Goal: Task Accomplishment & Management: Manage account settings

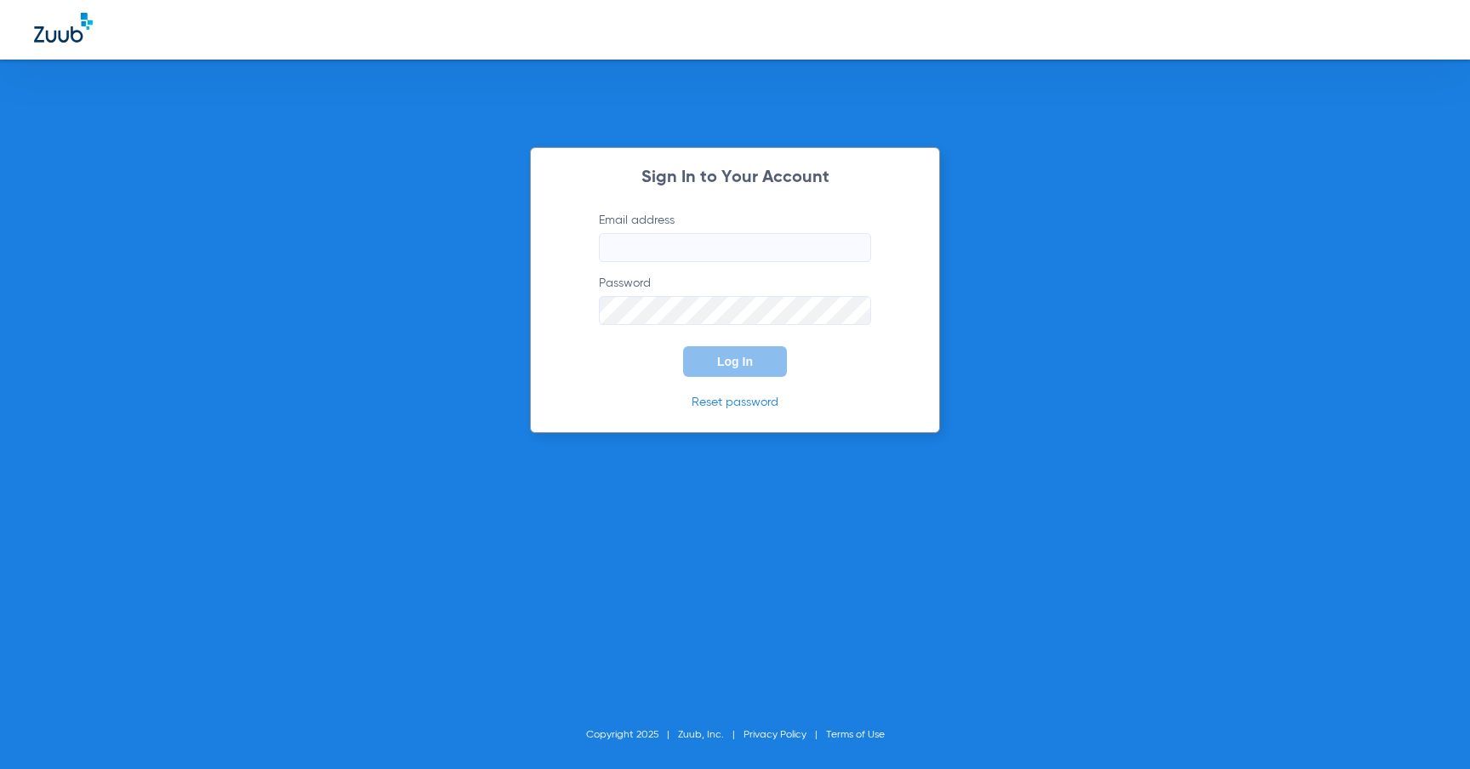
click at [793, 249] on input "Email address" at bounding box center [735, 247] width 272 height 29
click at [1162, 41] on div at bounding box center [735, 30] width 1470 height 60
type input "[PERSON_NAME][EMAIL_ADDRESS][DOMAIN_NAME]"
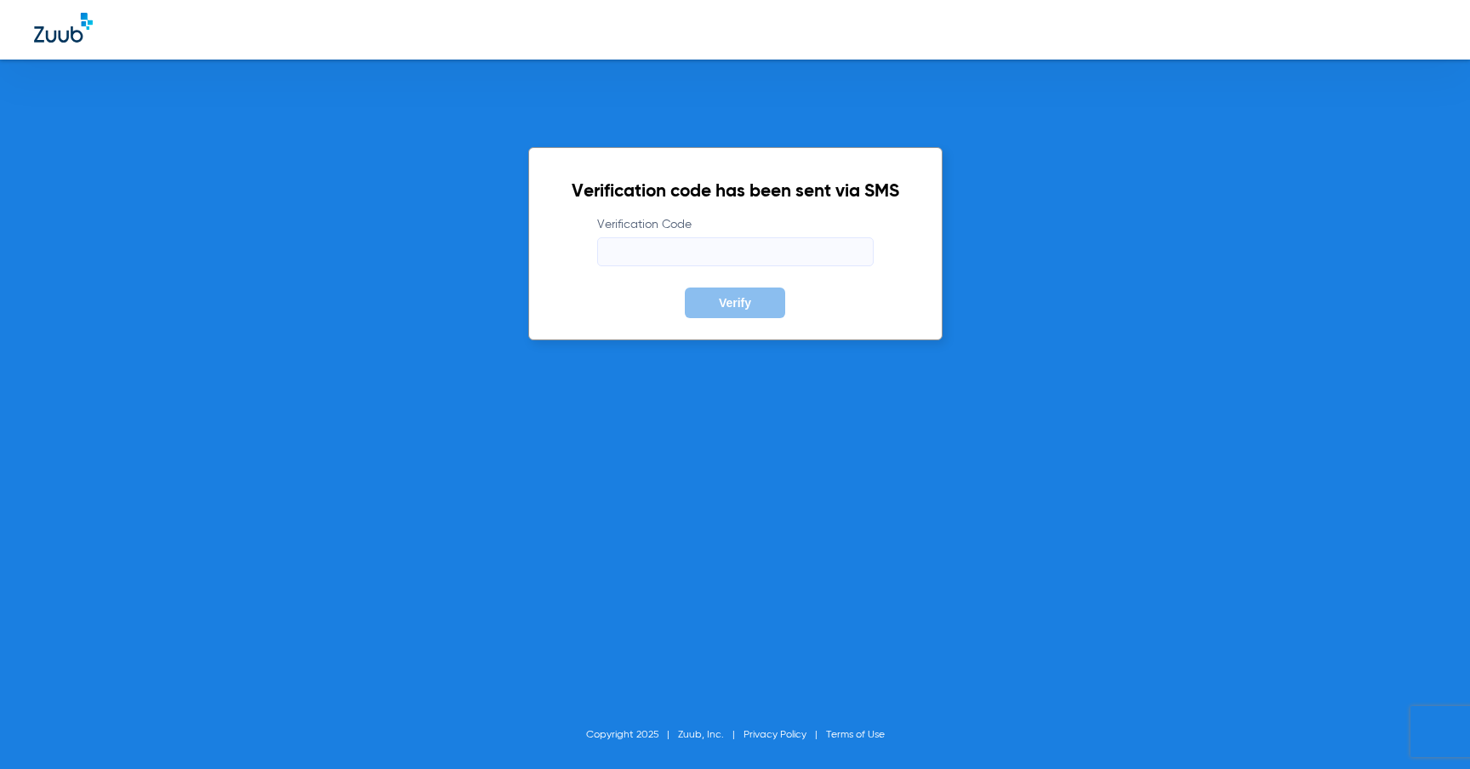
click at [827, 250] on input "Verification Code" at bounding box center [735, 251] width 276 height 29
type input "556157"
click at [873, 326] on div "Verification code has been sent via SMS Verification Code 556157 Verify" at bounding box center [735, 243] width 414 height 193
click at [723, 310] on button "Verify" at bounding box center [735, 302] width 100 height 31
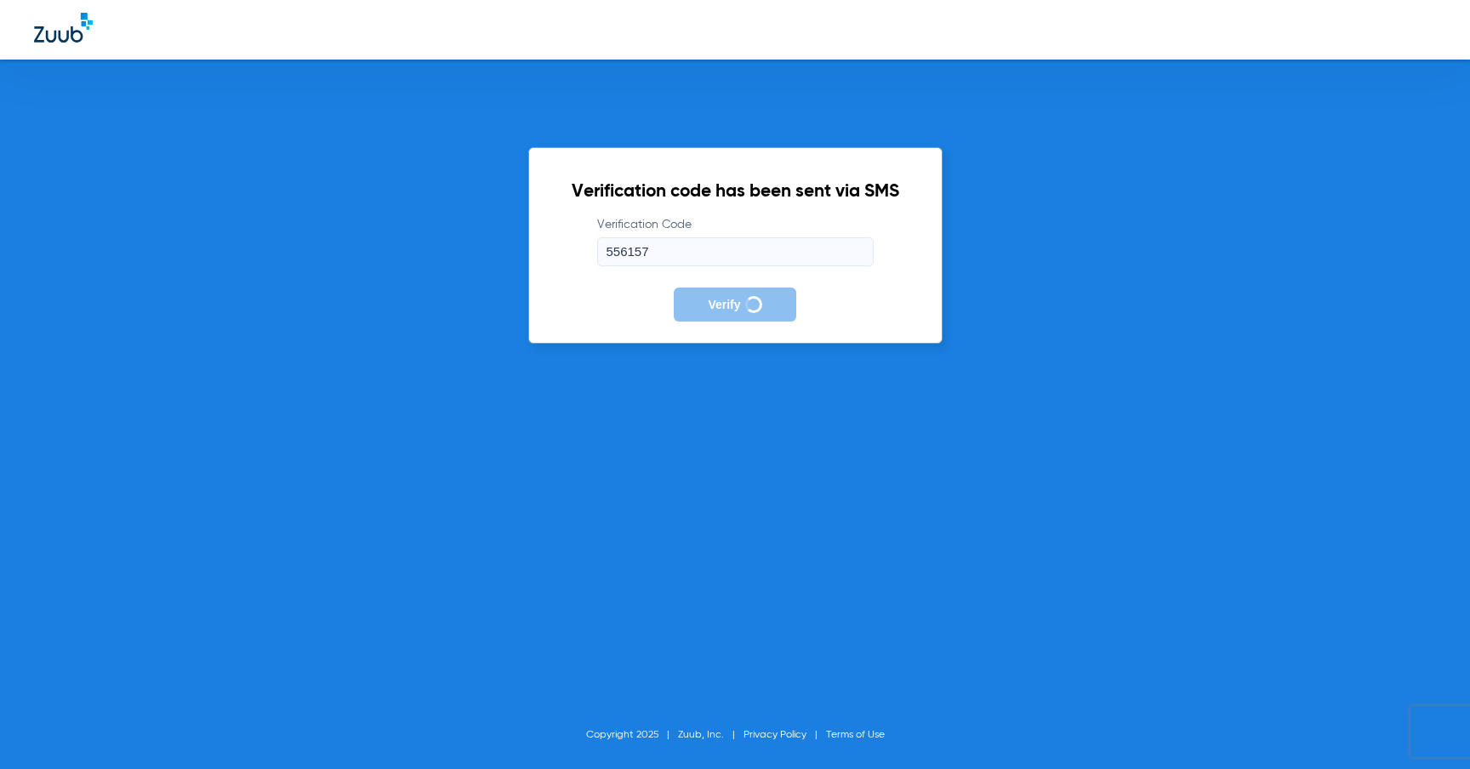
click at [691, 424] on div "Verification code has been sent via SMS Verification Code 556157 Verify Copyrig…" at bounding box center [735, 384] width 1470 height 769
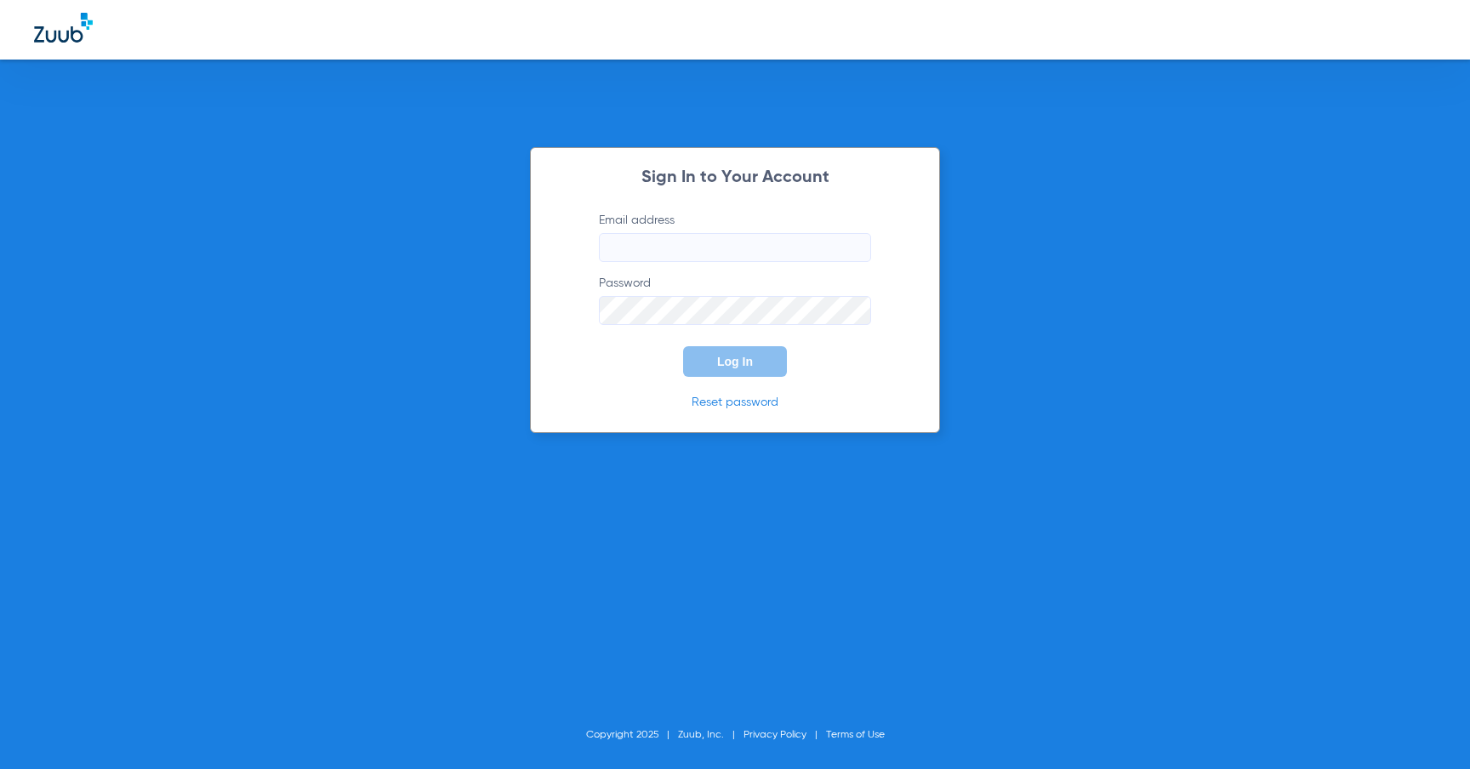
click at [772, 253] on input "Email address" at bounding box center [735, 247] width 272 height 29
type input "[PERSON_NAME][EMAIL_ADDRESS][DOMAIN_NAME]"
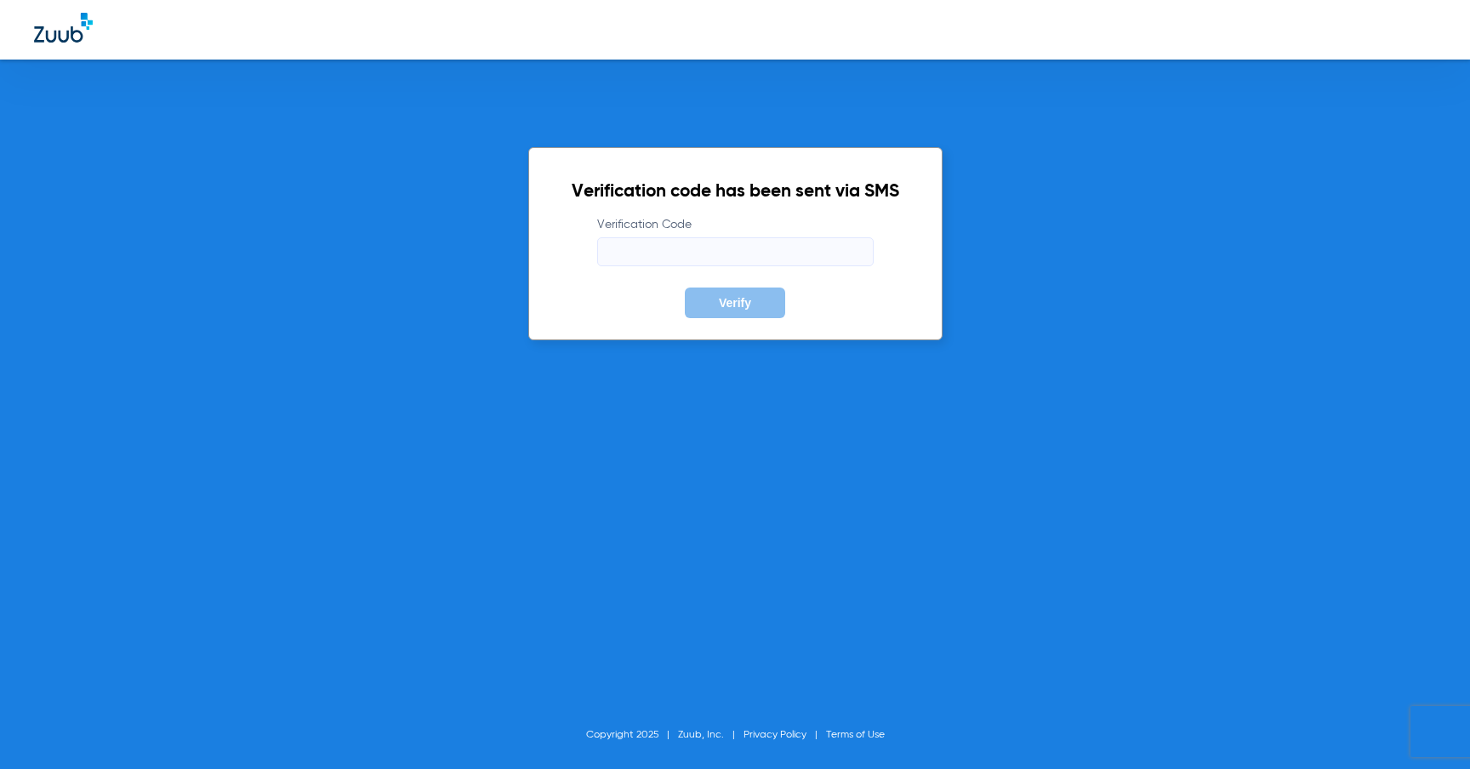
click at [815, 253] on input "Verification Code" at bounding box center [735, 251] width 276 height 29
type input "720805"
drag, startPoint x: 910, startPoint y: 543, endPoint x: 850, endPoint y: 432, distance: 126.7
click at [910, 537] on div "Verification code has been sent via SMS Verification Code 720805 Verify Copyrig…" at bounding box center [735, 384] width 1470 height 769
click at [716, 304] on button "Verify" at bounding box center [735, 302] width 100 height 31
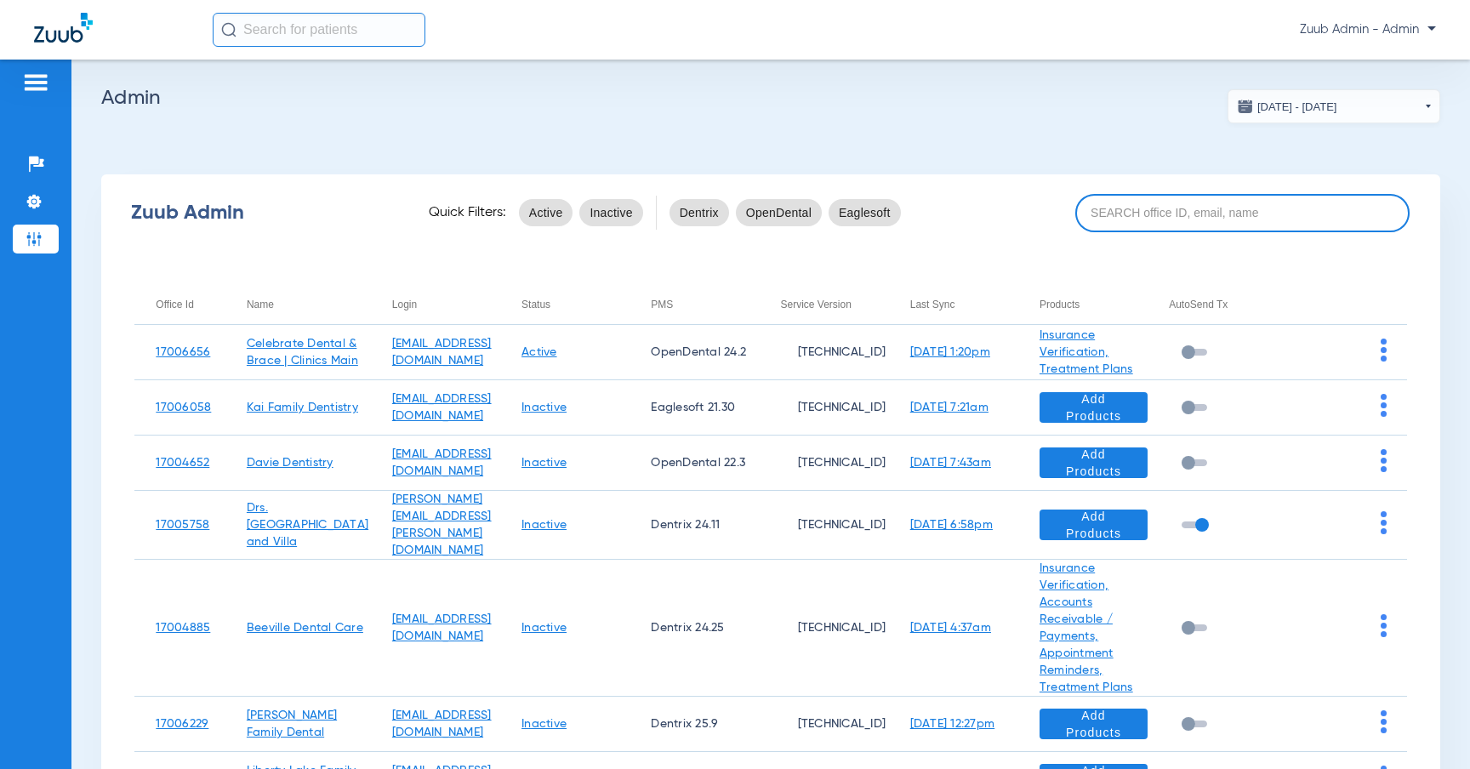
drag, startPoint x: 1222, startPoint y: 225, endPoint x: 1221, endPoint y: 215, distance: 10.2
click at [1221, 215] on input at bounding box center [1242, 213] width 335 height 38
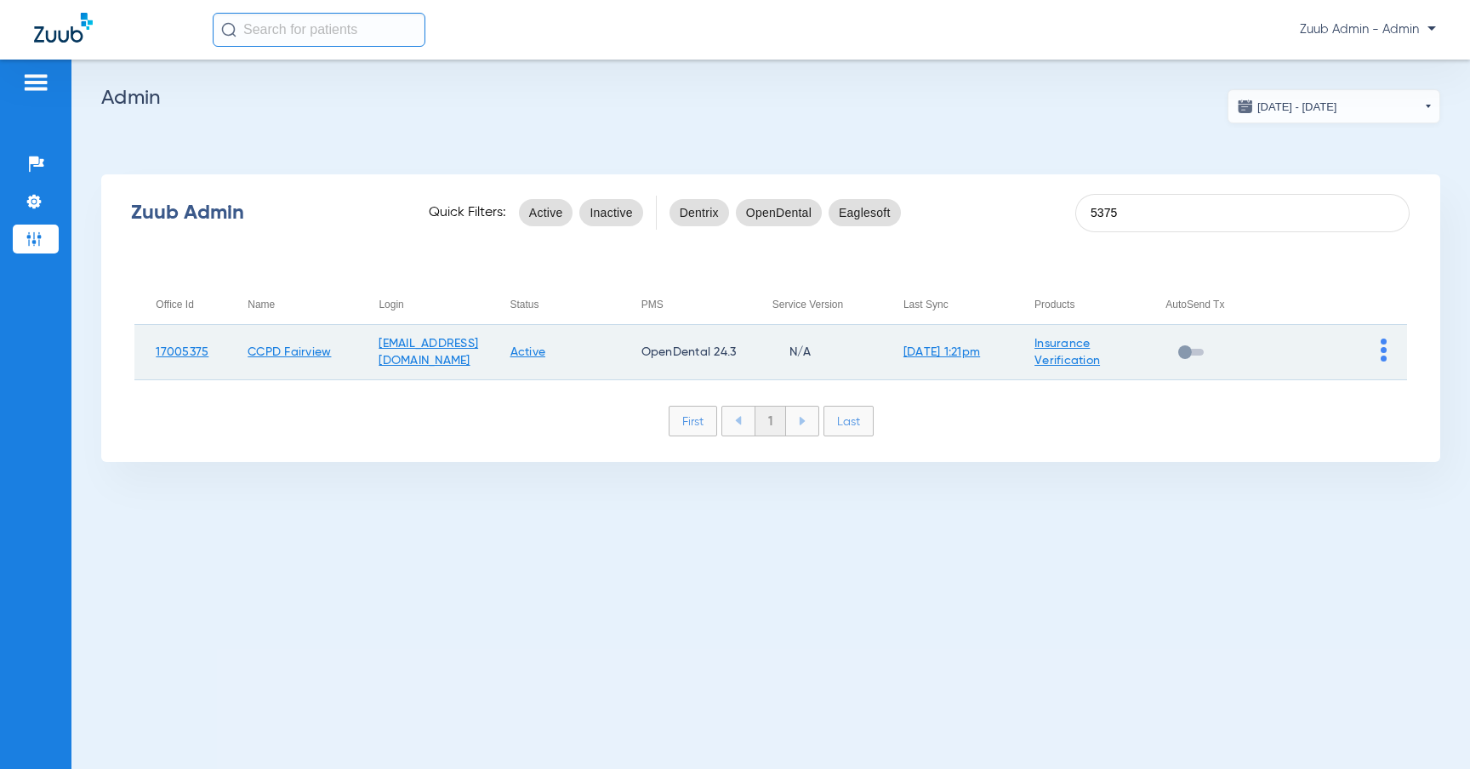
type input "5375"
click at [1384, 359] on span at bounding box center [1383, 358] width 6 height 12
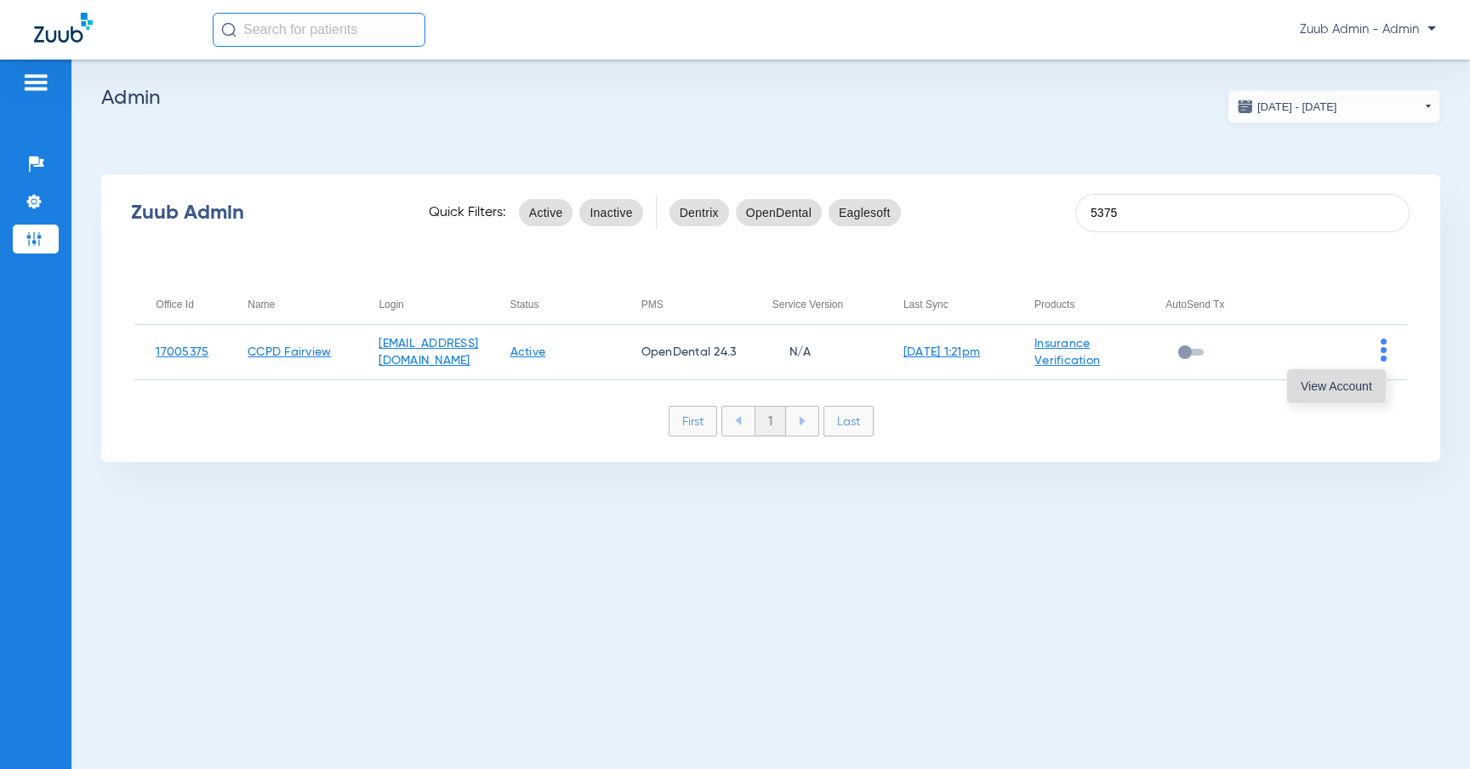
click at [1329, 389] on span "View Account" at bounding box center [1335, 386] width 71 height 12
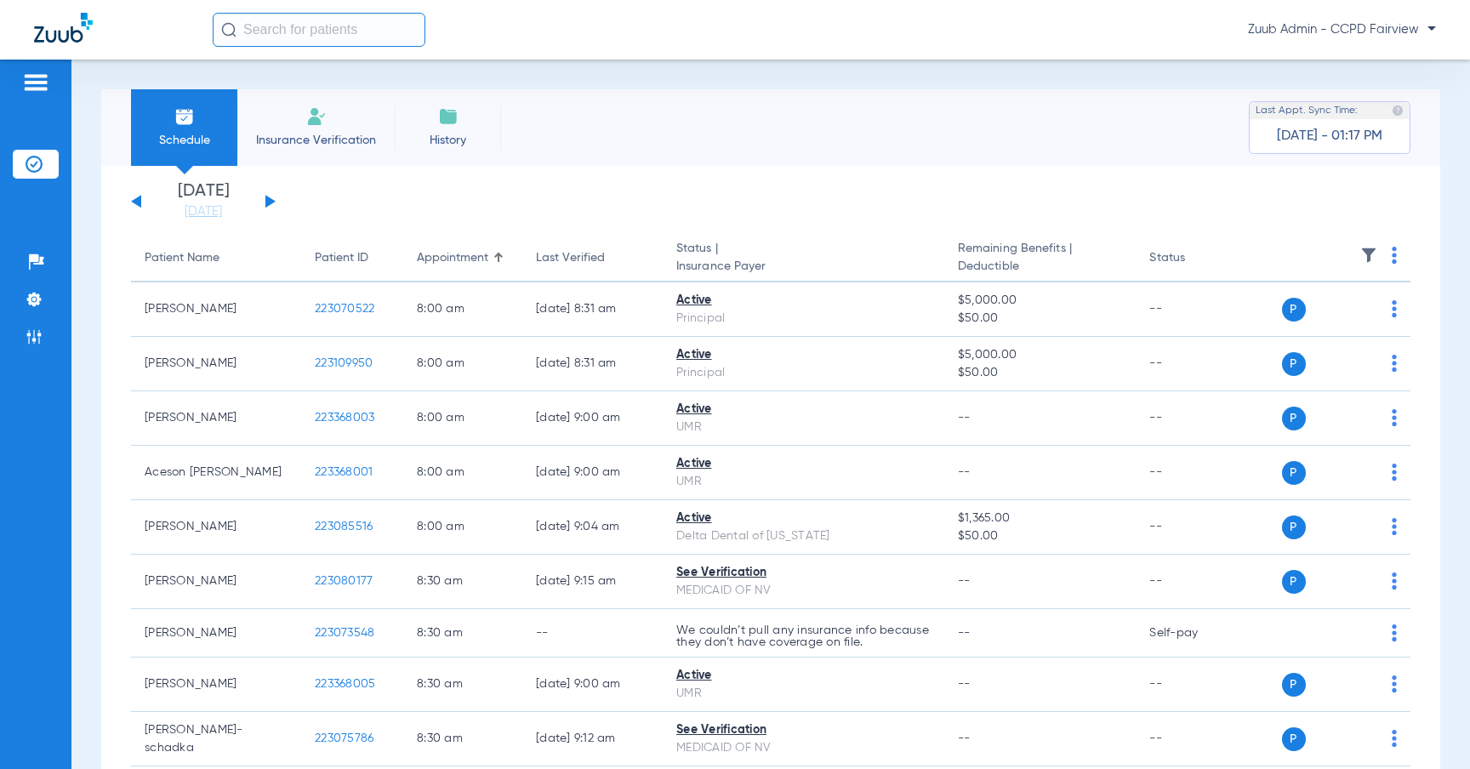
click at [30, 305] on img at bounding box center [34, 299] width 17 height 17
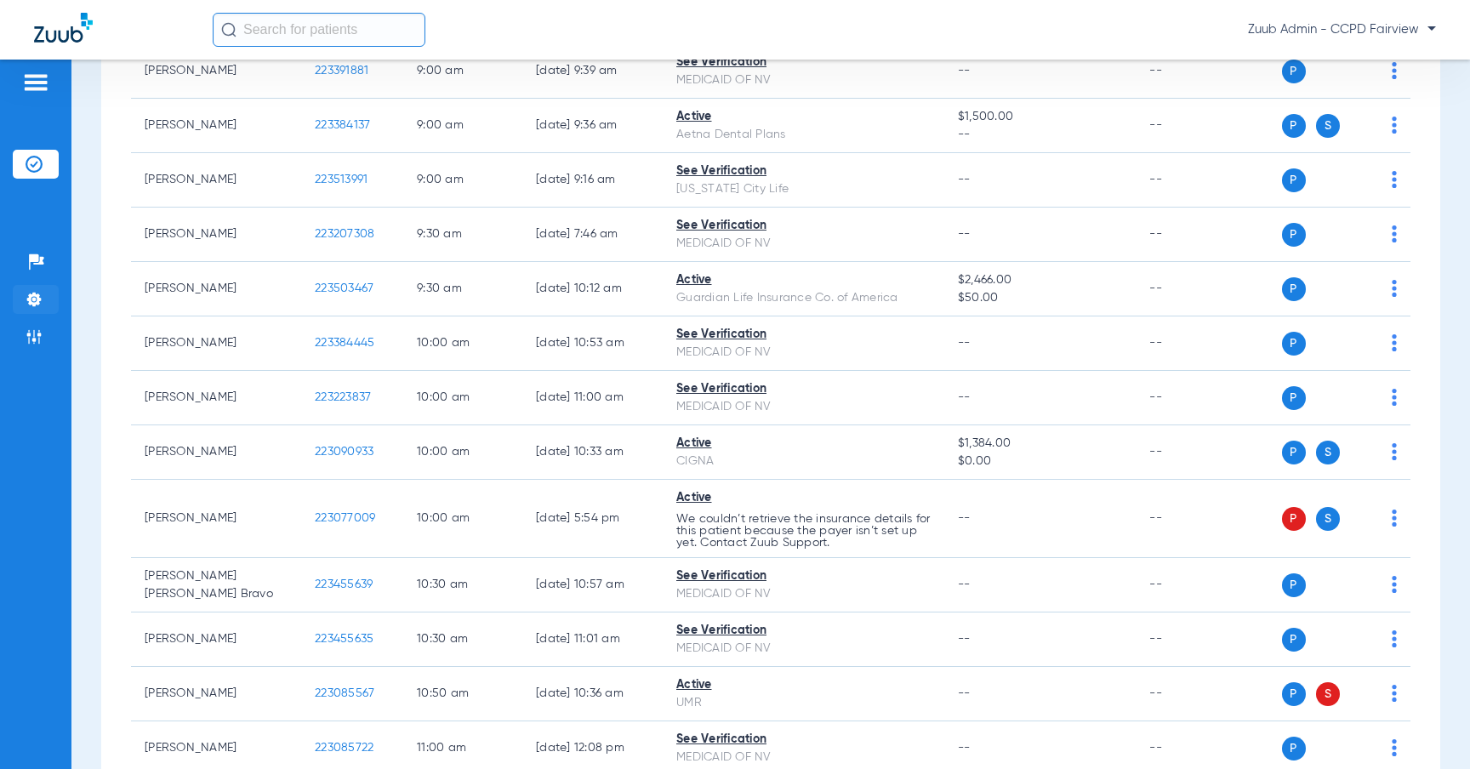
click at [49, 298] on li "Settings" at bounding box center [36, 299] width 46 height 29
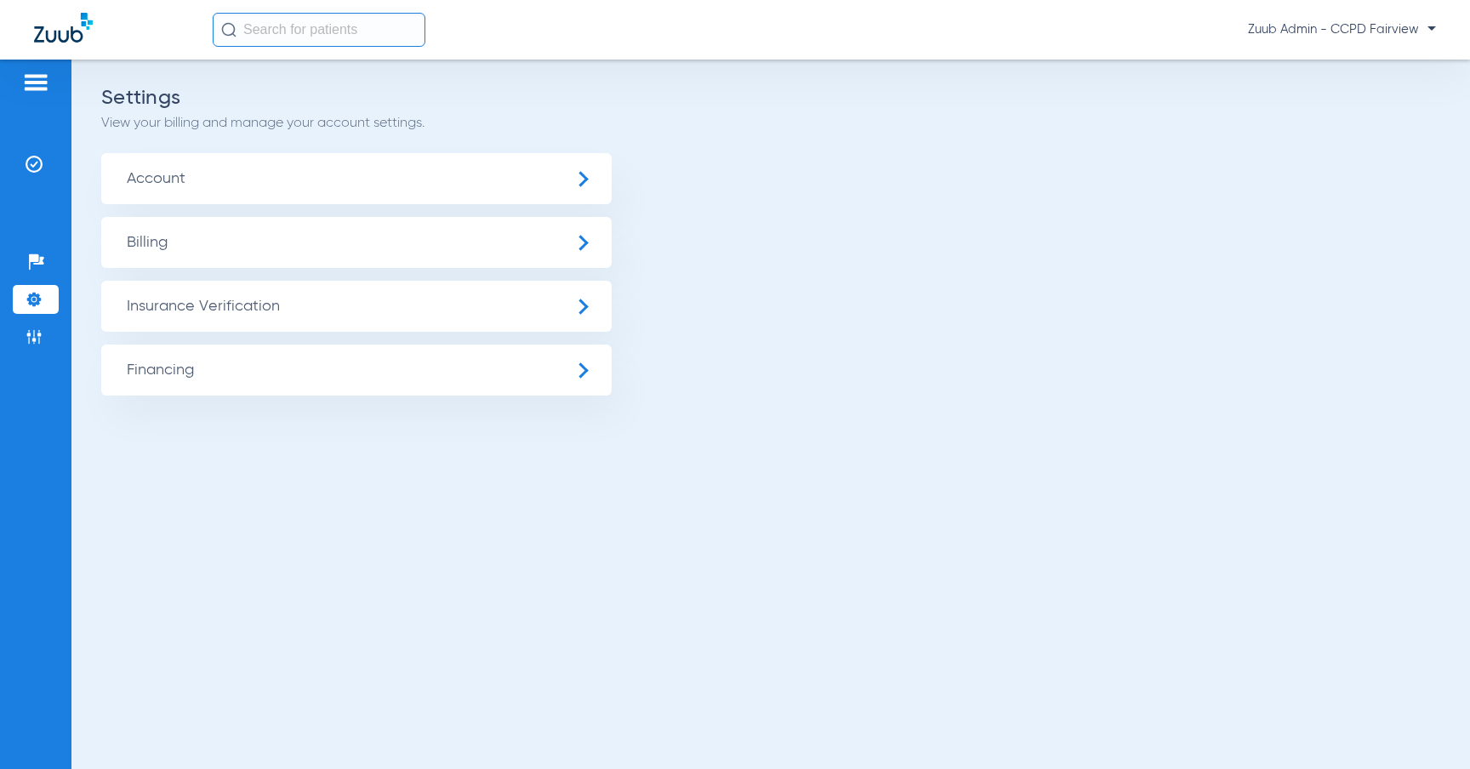
click at [299, 294] on span "Insurance Verification" at bounding box center [356, 306] width 510 height 51
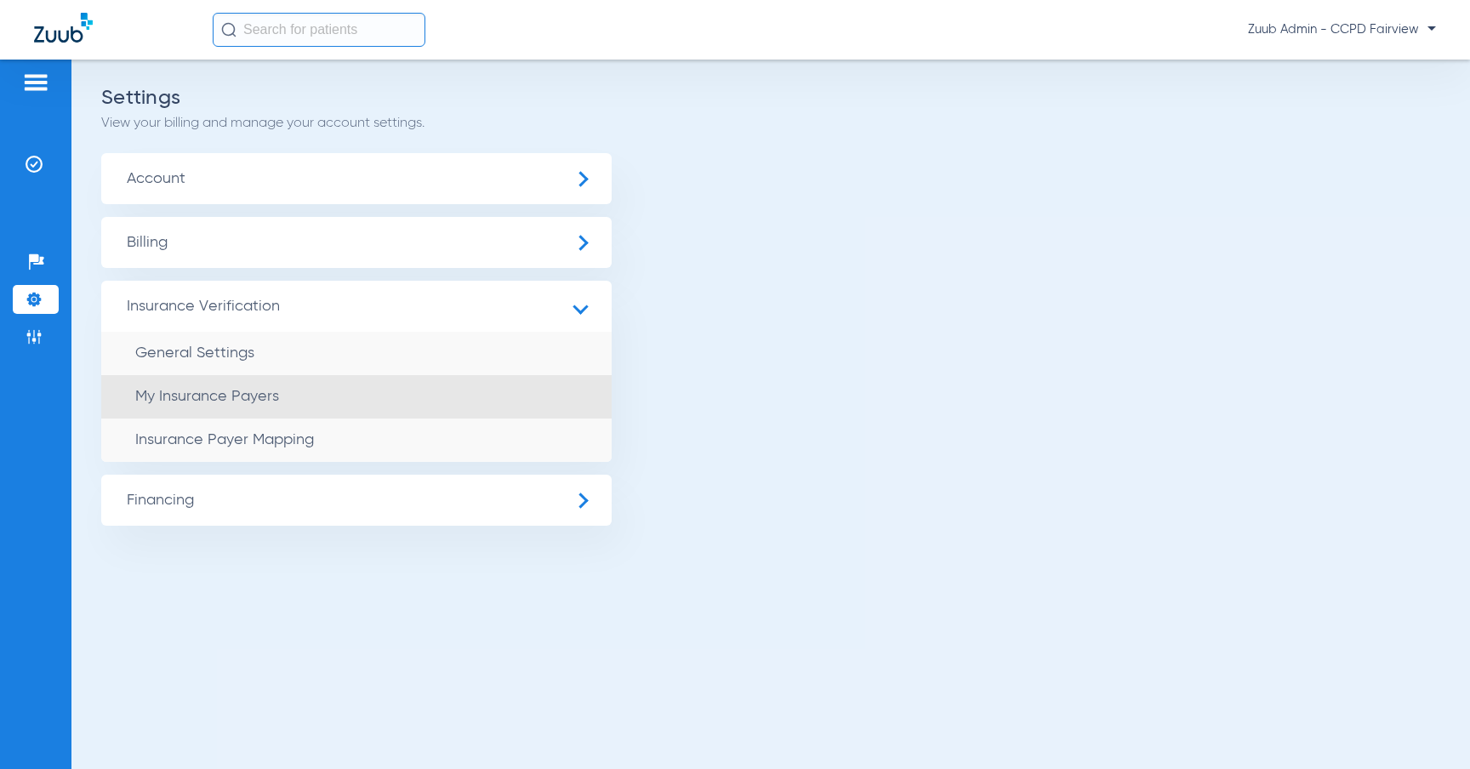
click at [333, 418] on ul "General Settings My Insurance Payers Insurance Payer Mapping" at bounding box center [356, 397] width 510 height 130
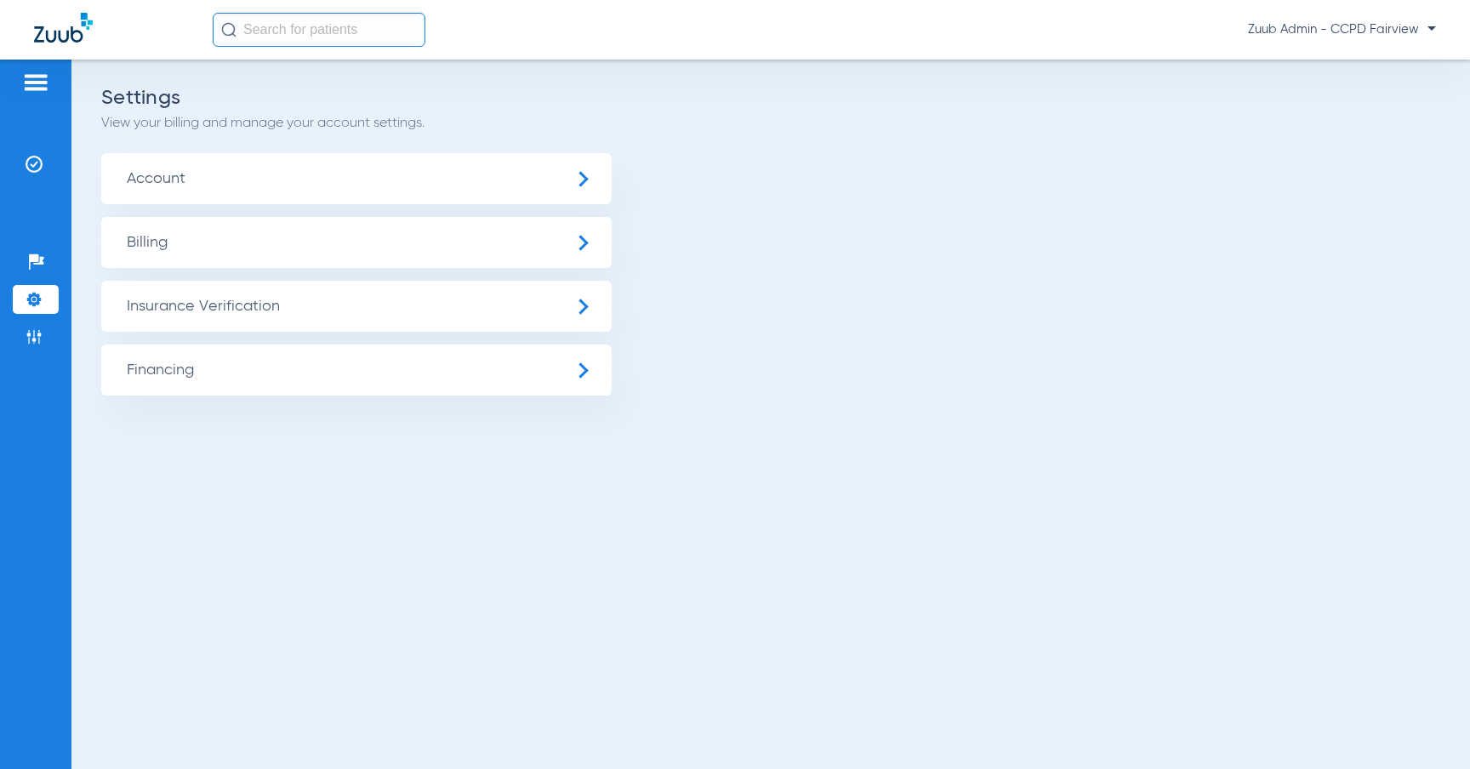
click at [487, 319] on span "Insurance Verification" at bounding box center [356, 306] width 510 height 51
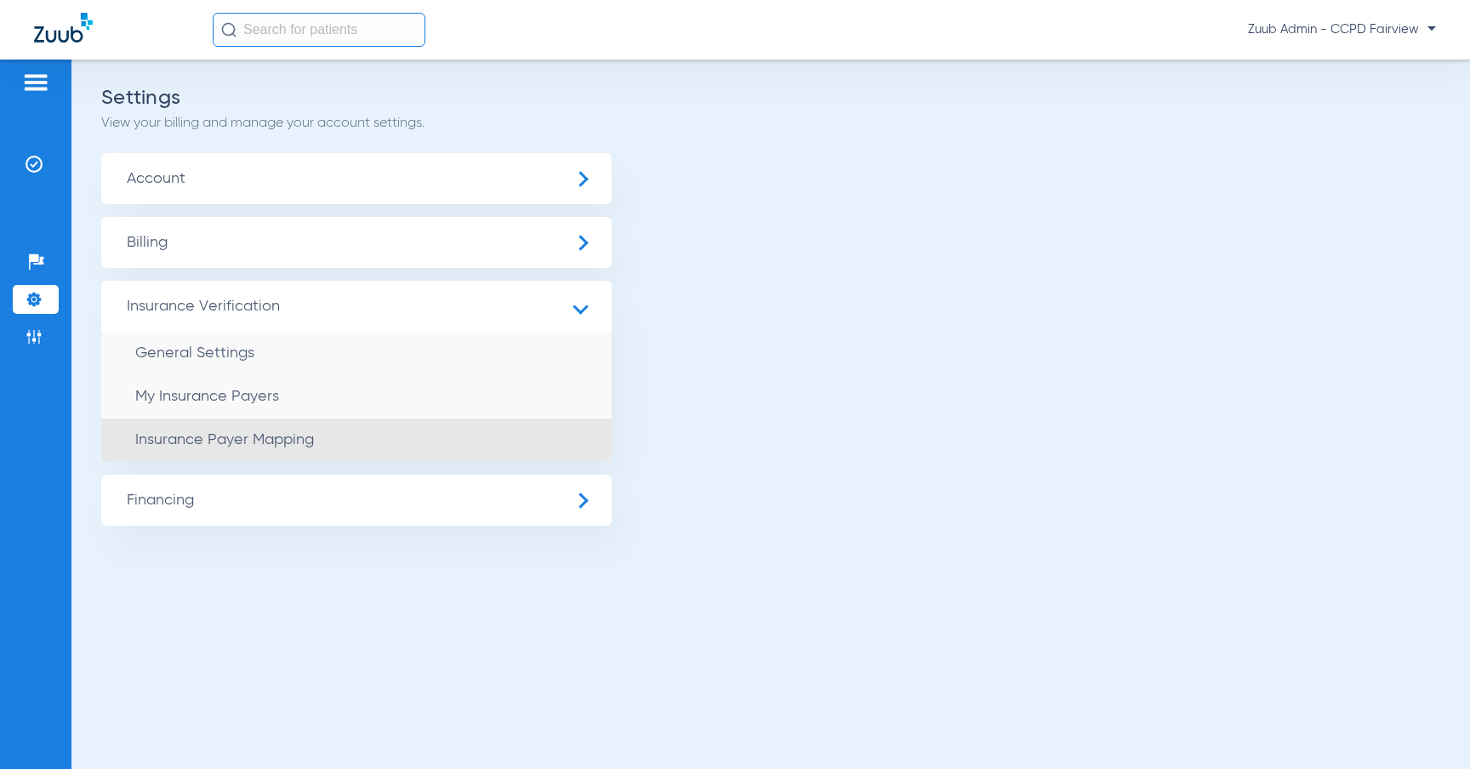
click at [327, 428] on li "Insurance Payer Mapping" at bounding box center [356, 439] width 510 height 43
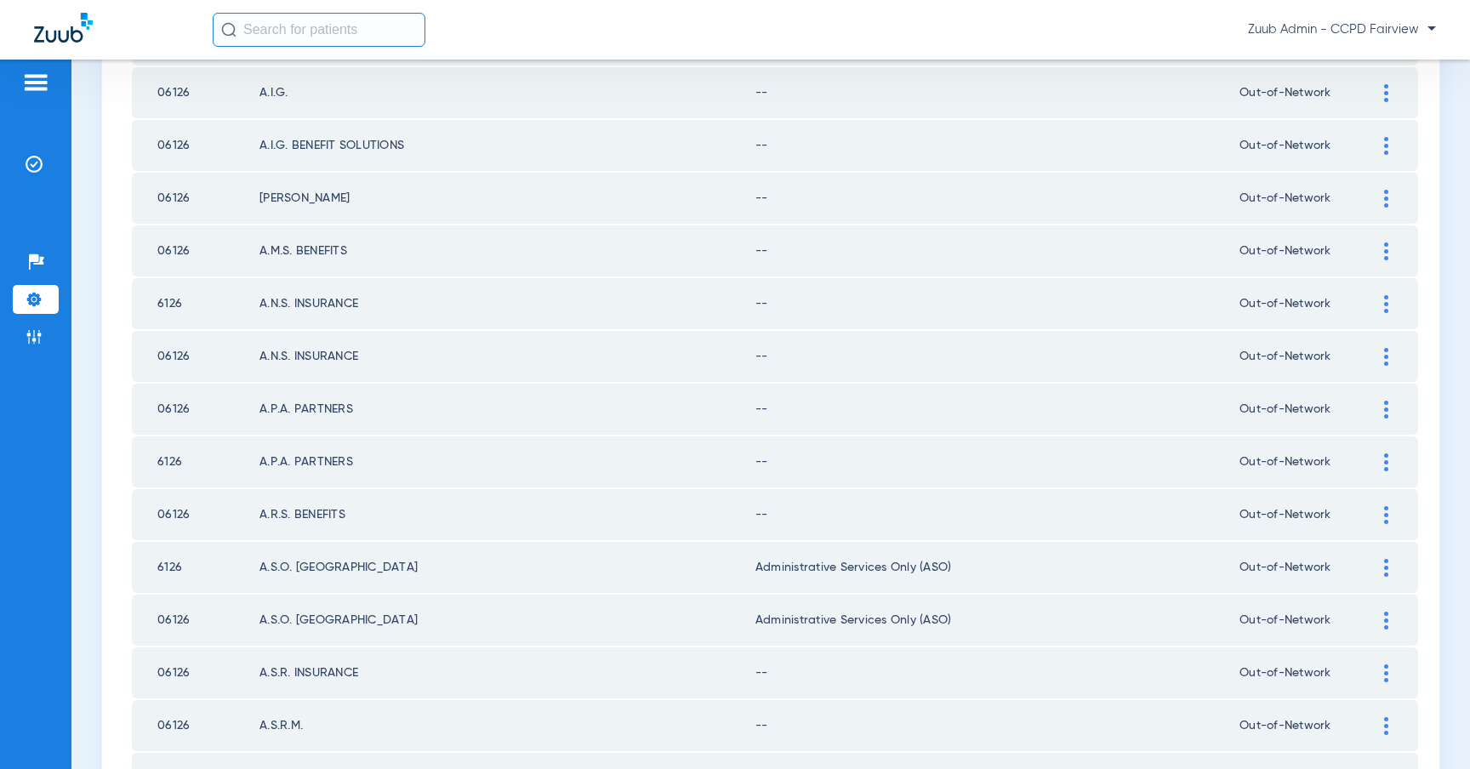
scroll to position [2305, 0]
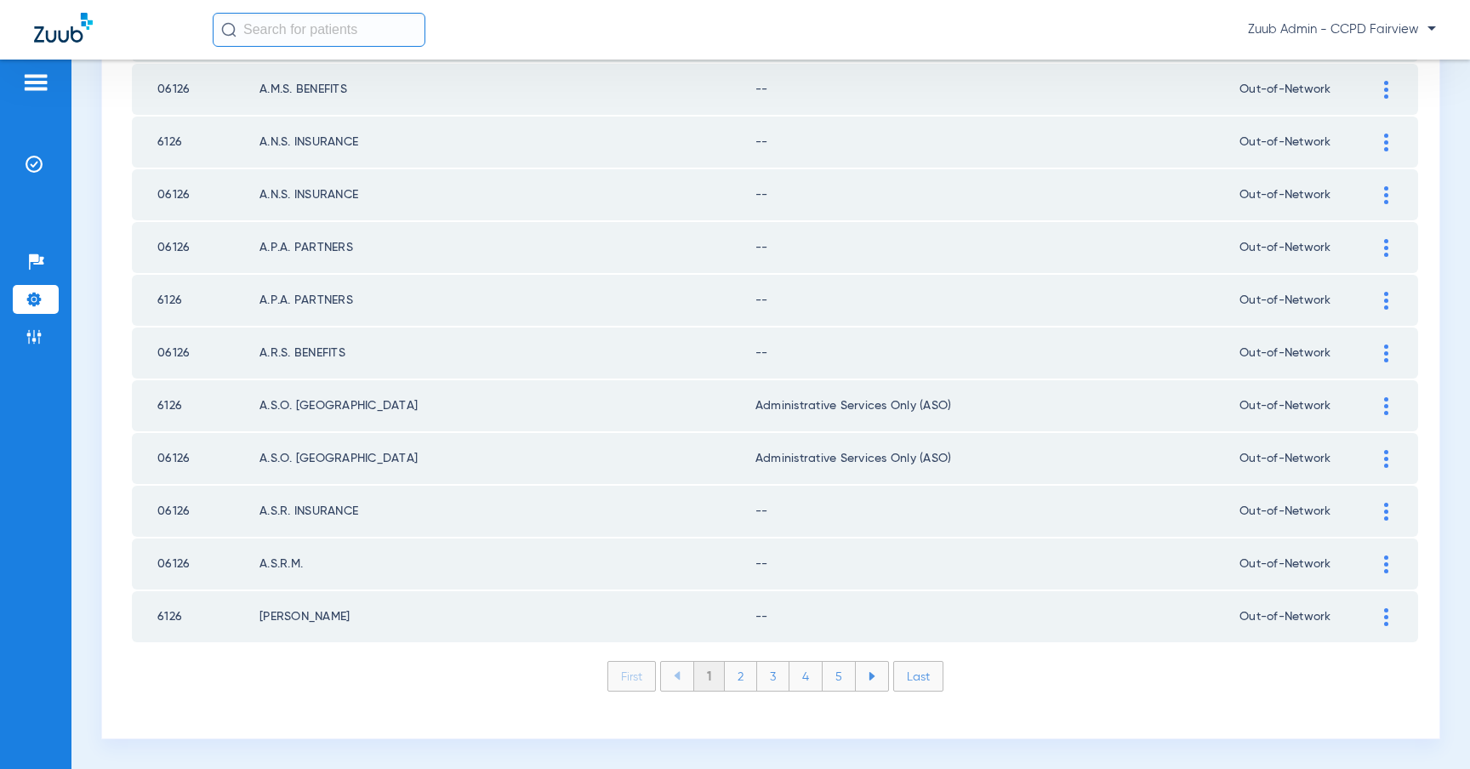
click at [833, 682] on li "5" at bounding box center [838, 676] width 33 height 29
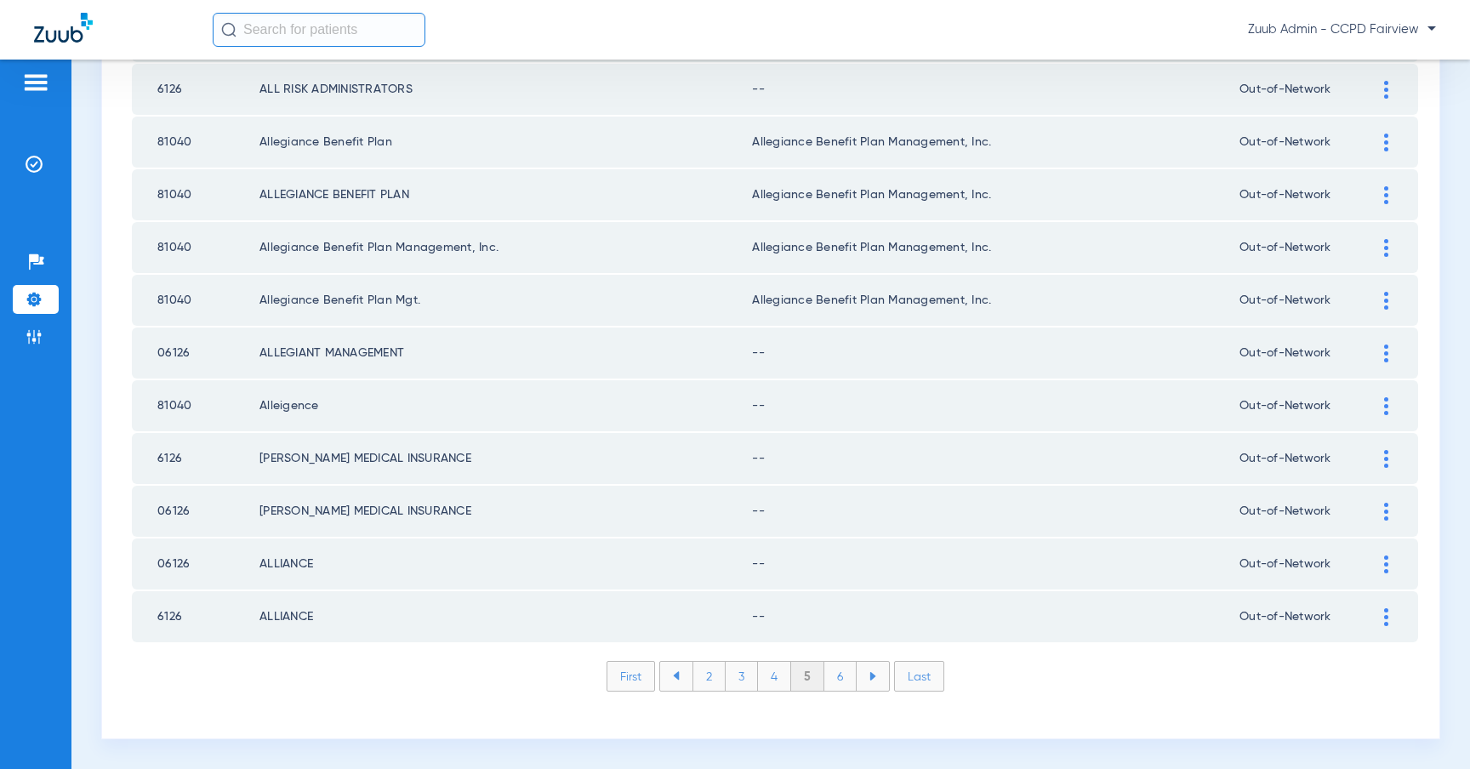
click at [882, 673] on li at bounding box center [872, 676] width 32 height 29
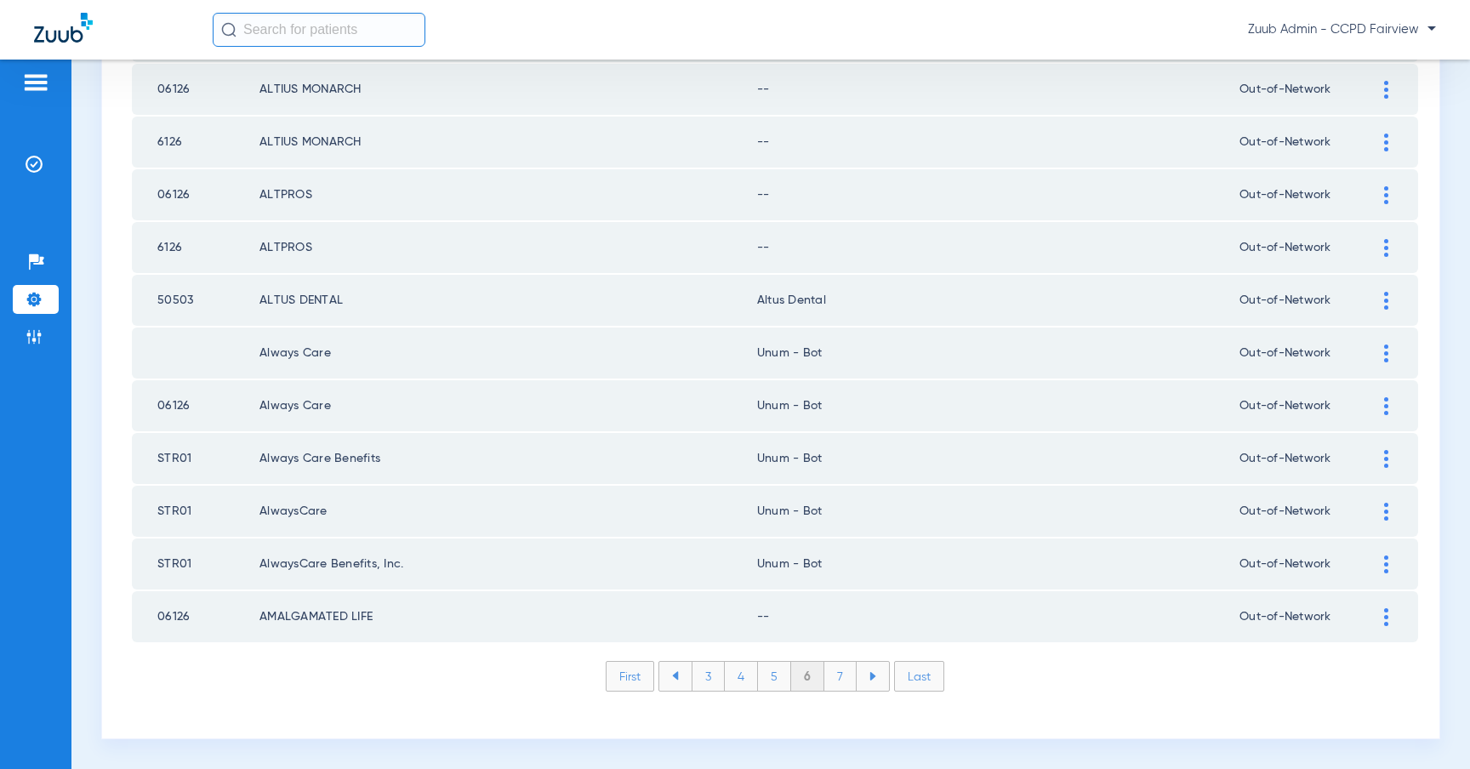
click at [882, 673] on li at bounding box center [872, 676] width 32 height 29
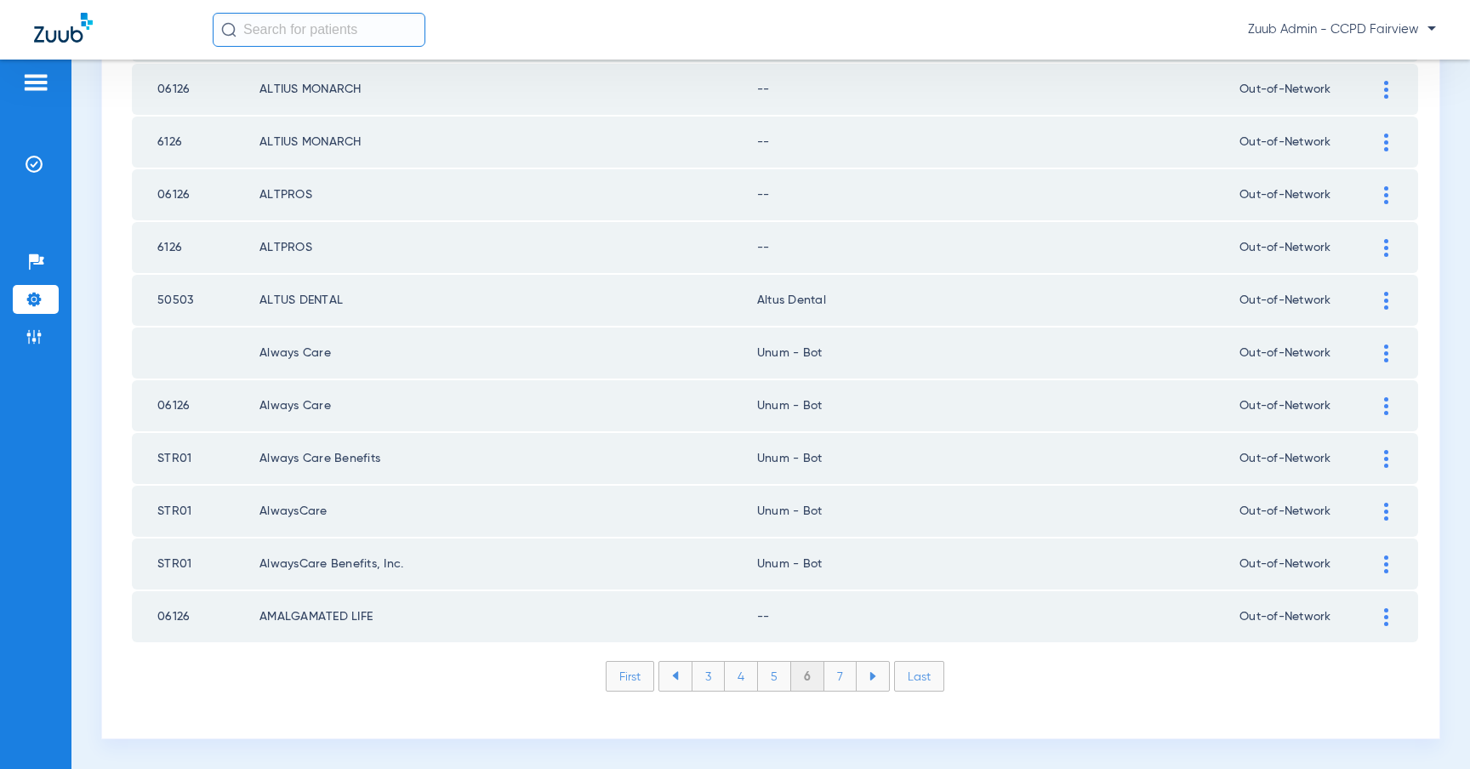
click at [876, 673] on img at bounding box center [872, 676] width 7 height 9
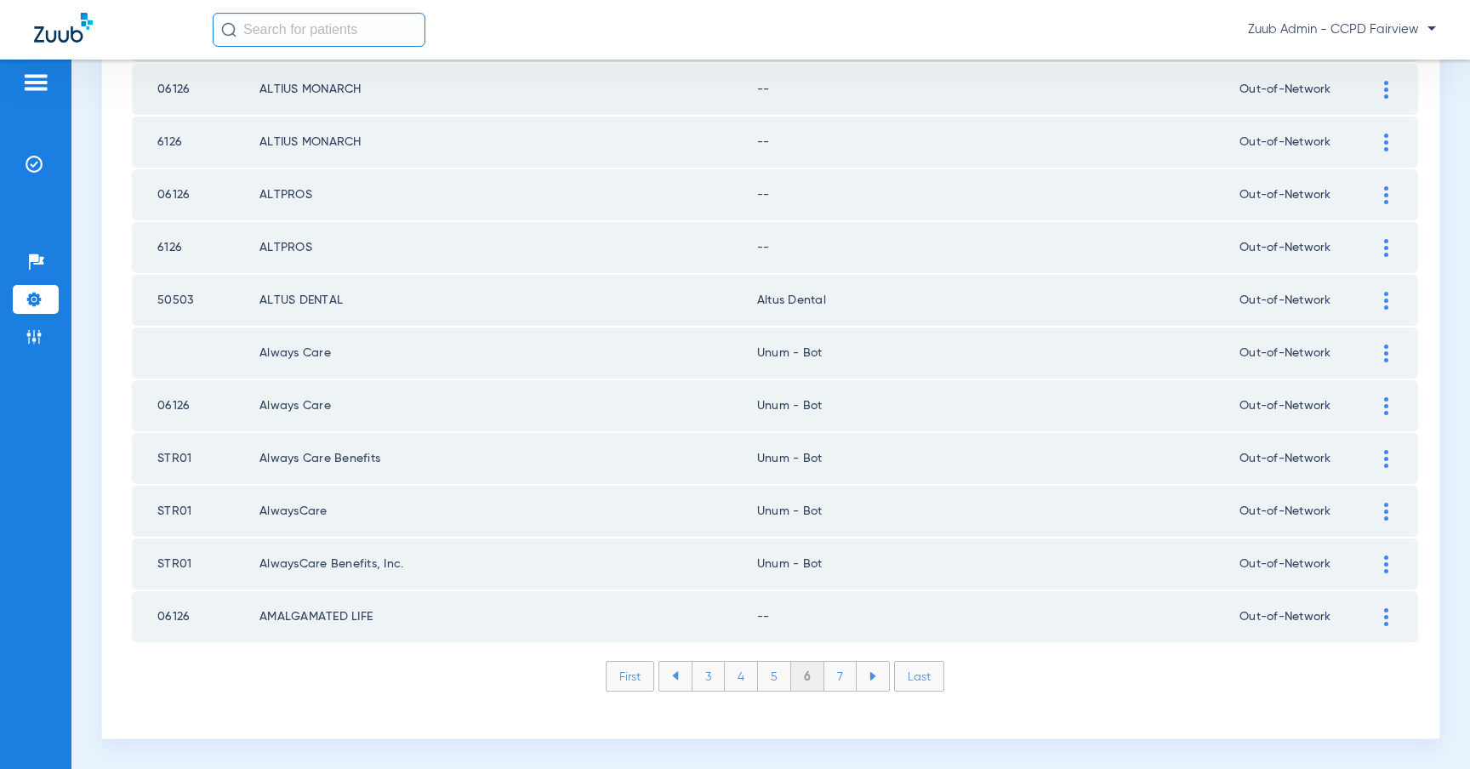
click at [876, 673] on img at bounding box center [872, 676] width 7 height 9
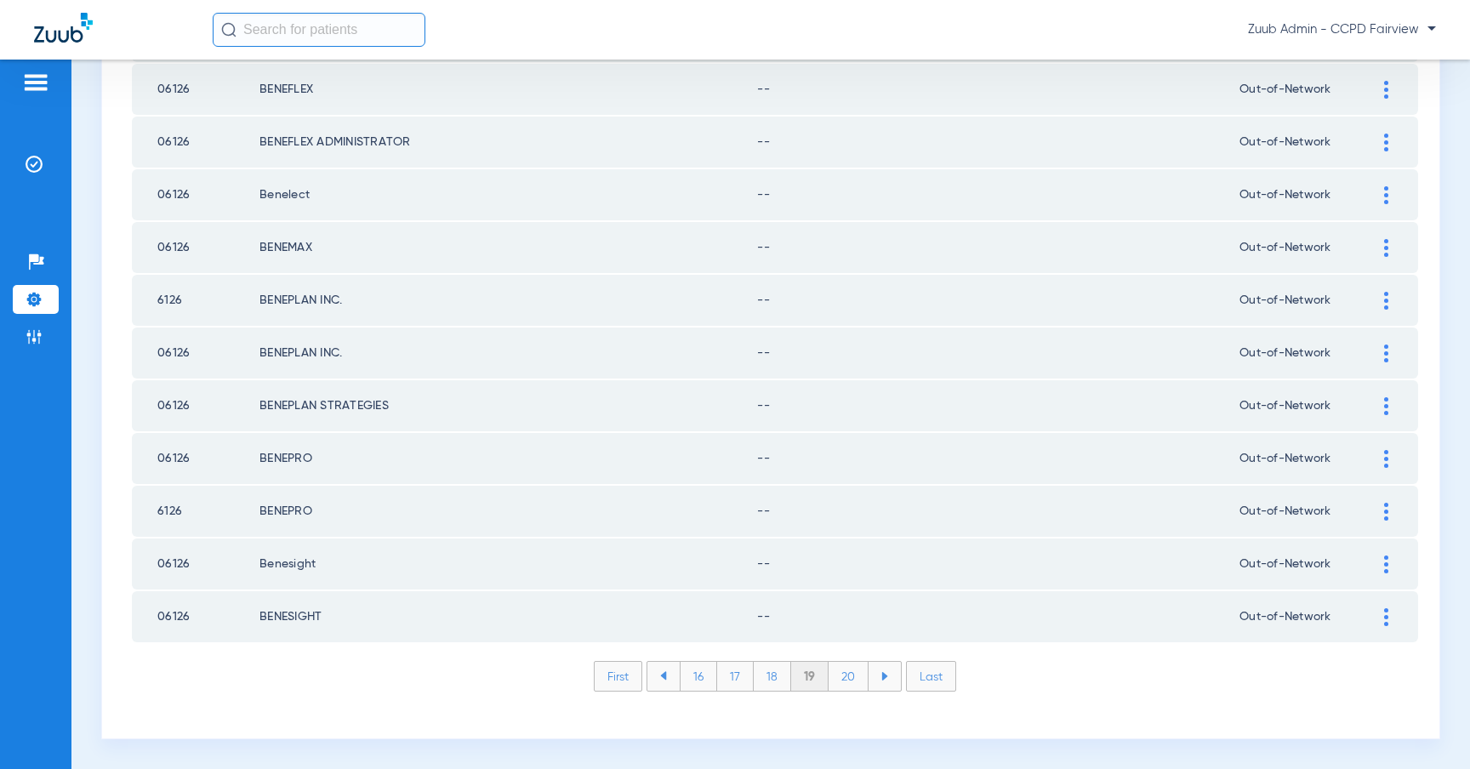
click at [882, 673] on img at bounding box center [884, 676] width 7 height 9
click at [882, 673] on li at bounding box center [884, 676] width 32 height 29
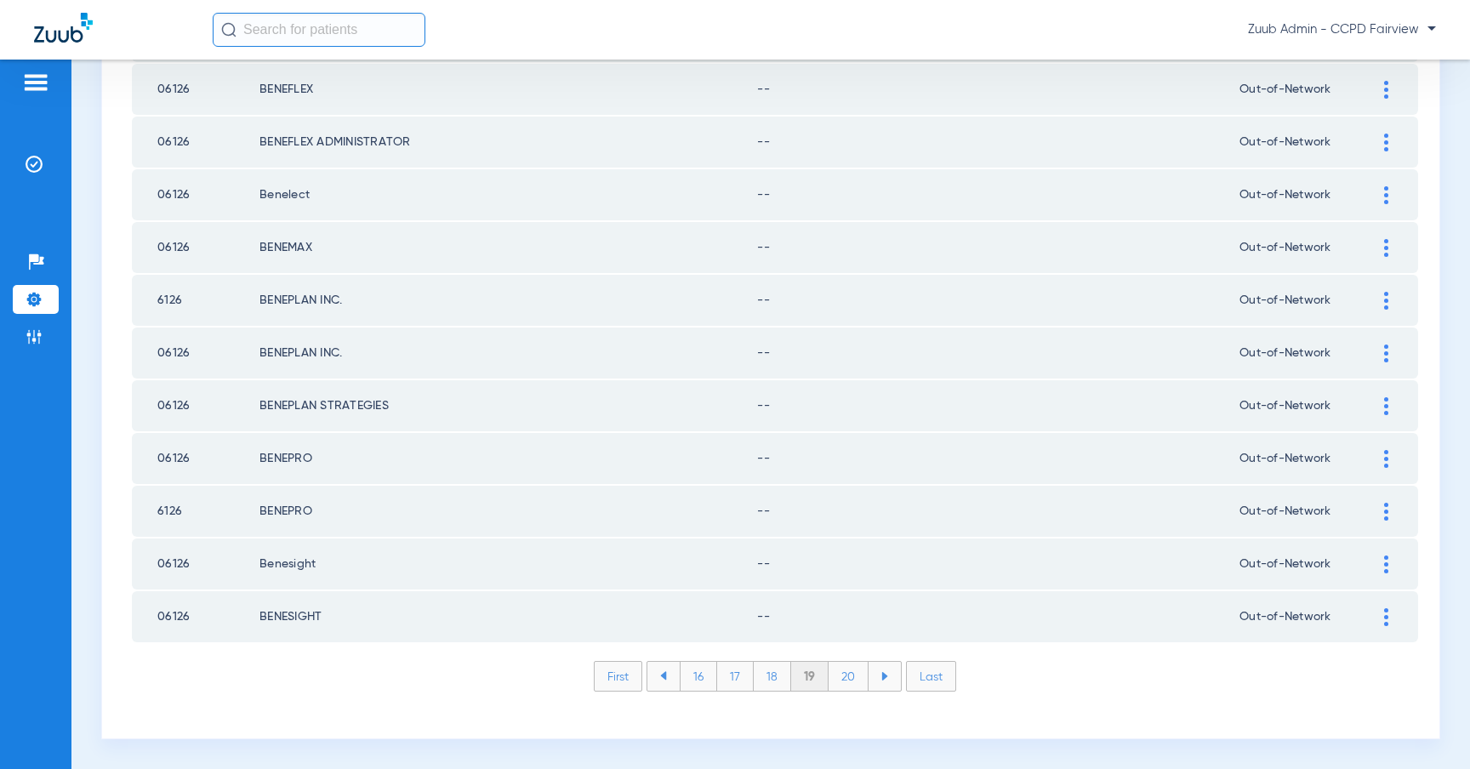
click at [882, 673] on li at bounding box center [884, 676] width 32 height 29
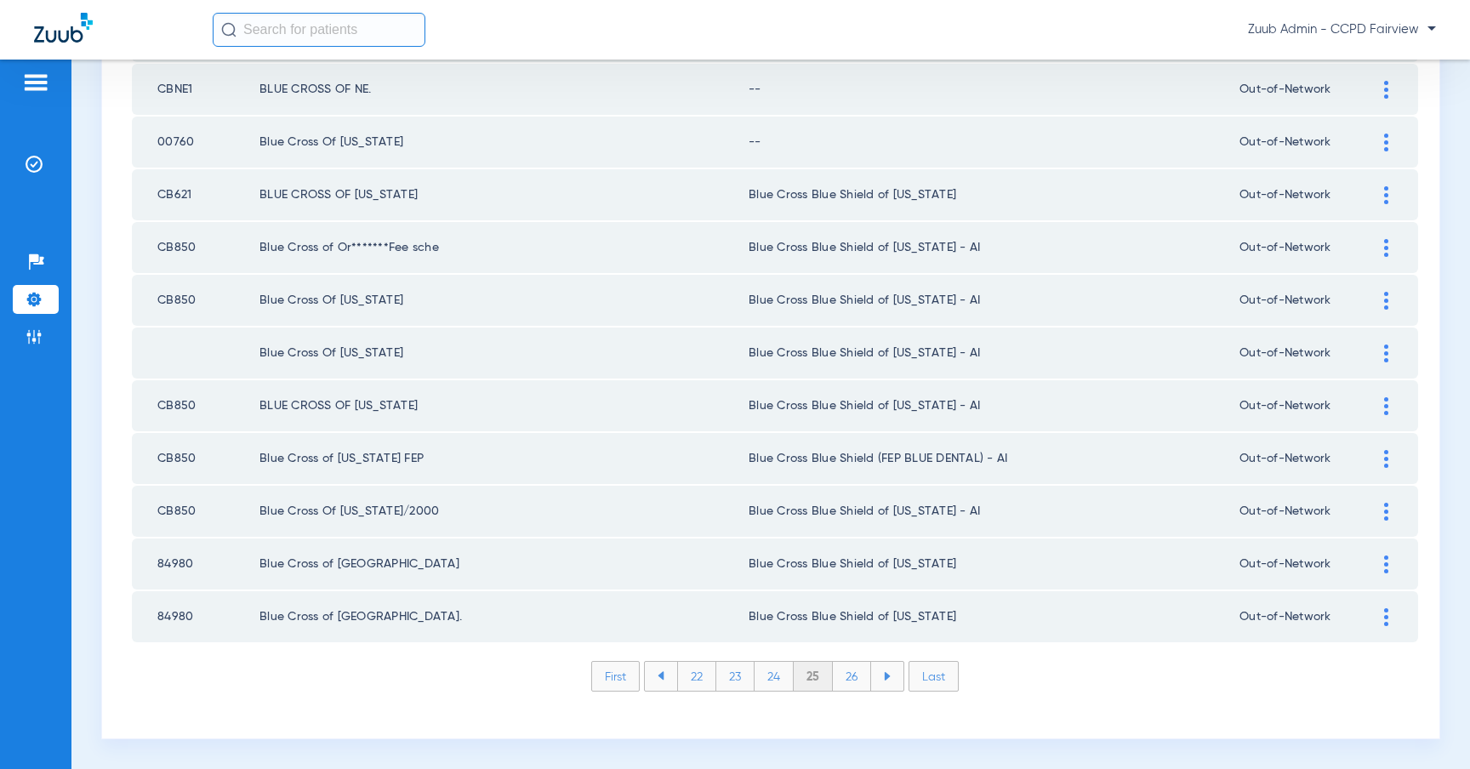
click at [895, 688] on li at bounding box center [887, 676] width 32 height 29
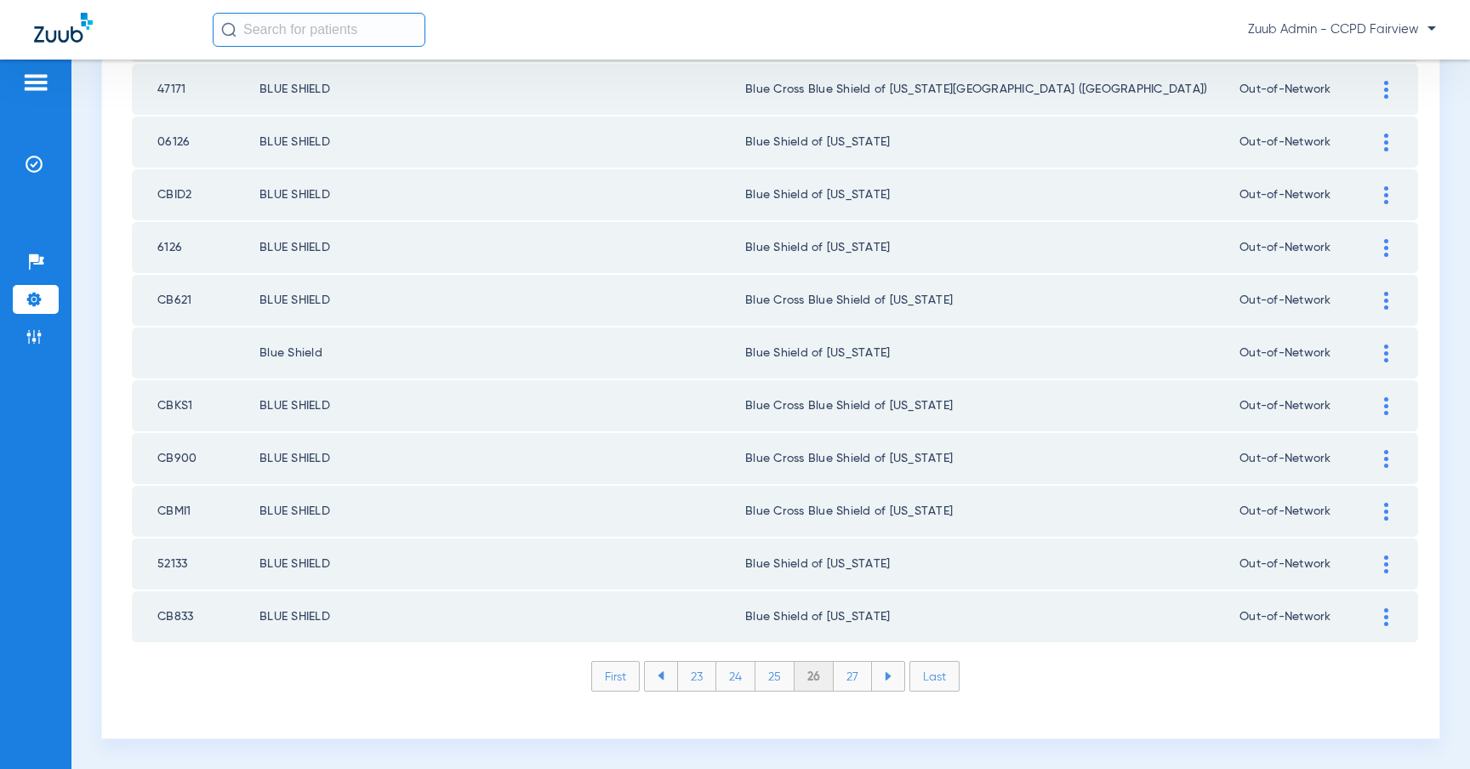
click at [895, 687] on li at bounding box center [888, 676] width 32 height 29
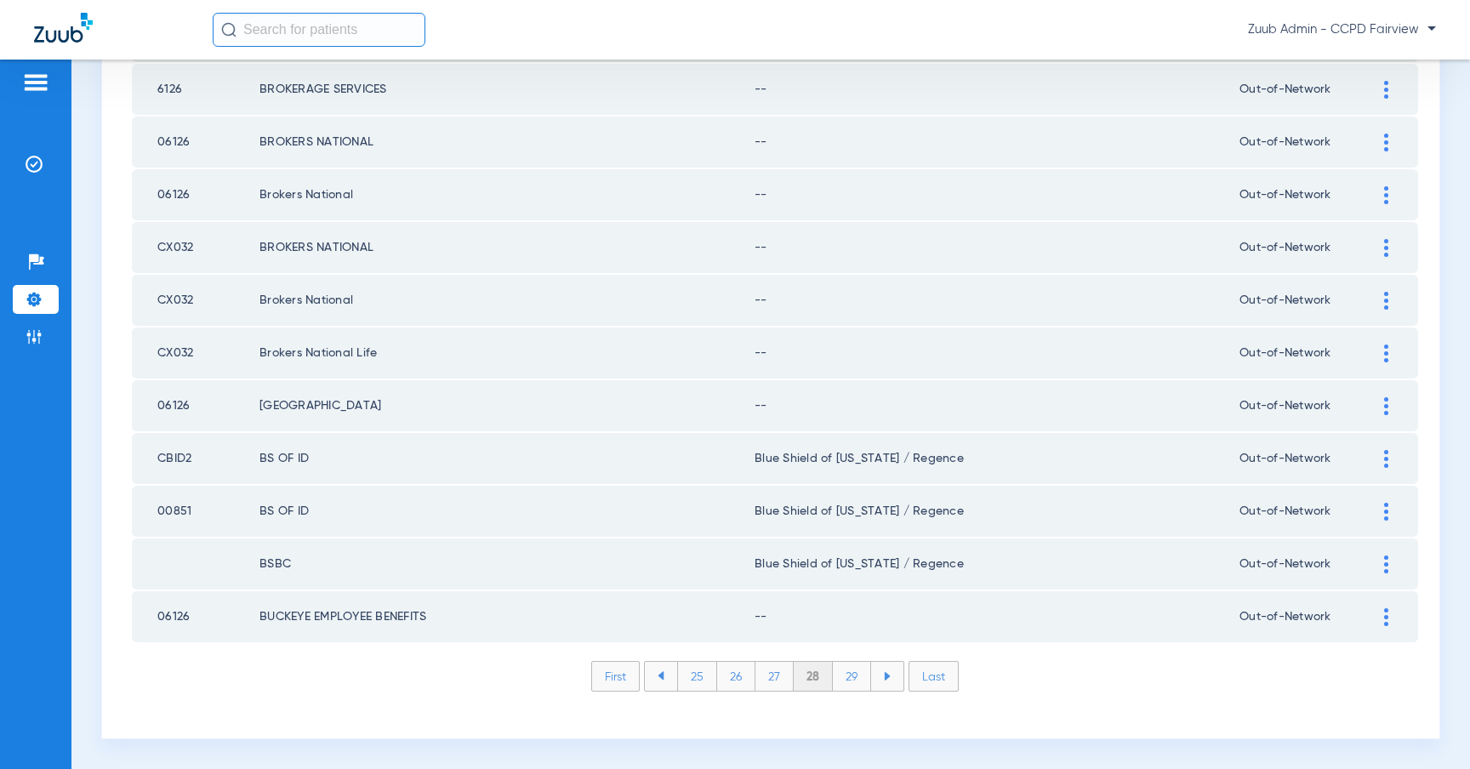
click at [894, 687] on li at bounding box center [887, 676] width 32 height 29
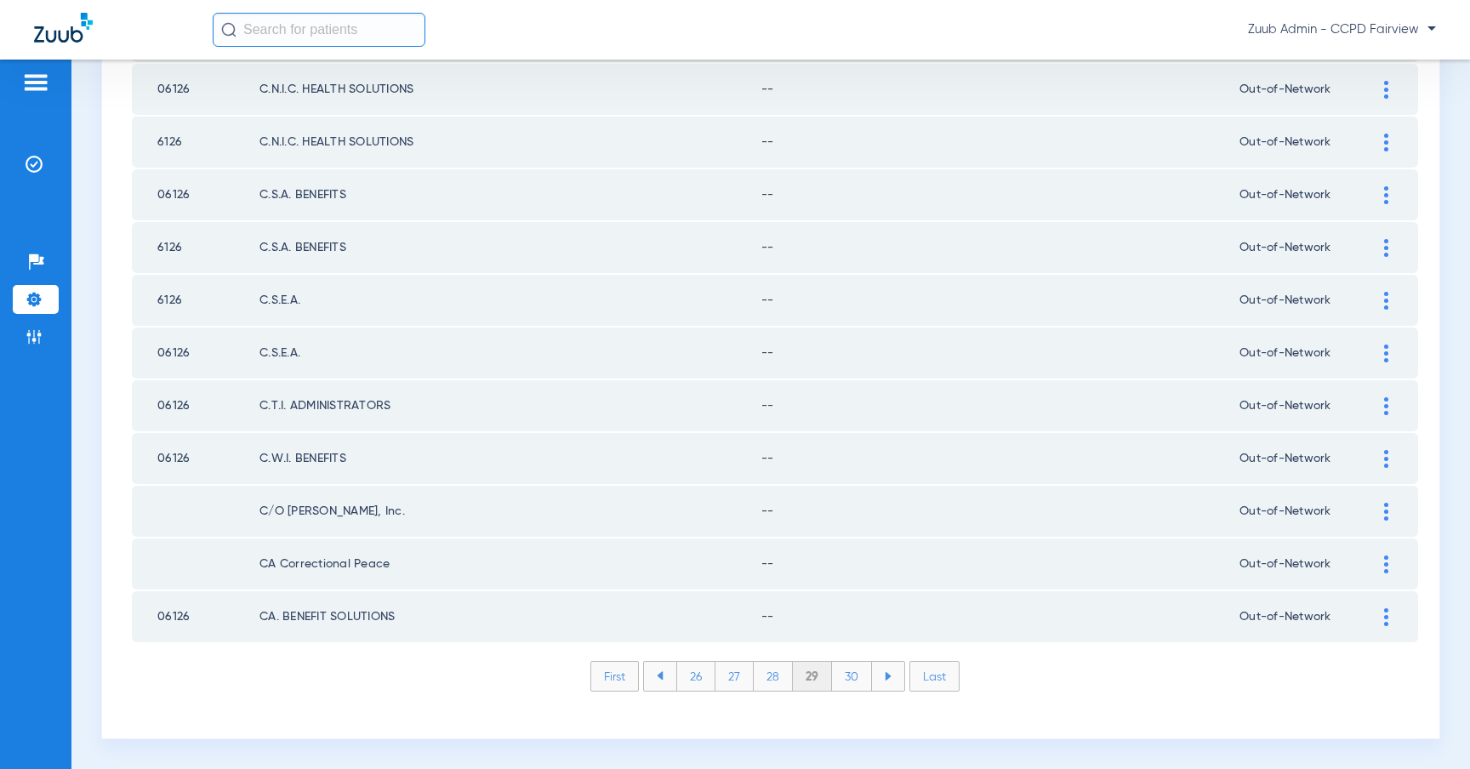
click at [894, 688] on li at bounding box center [888, 676] width 32 height 29
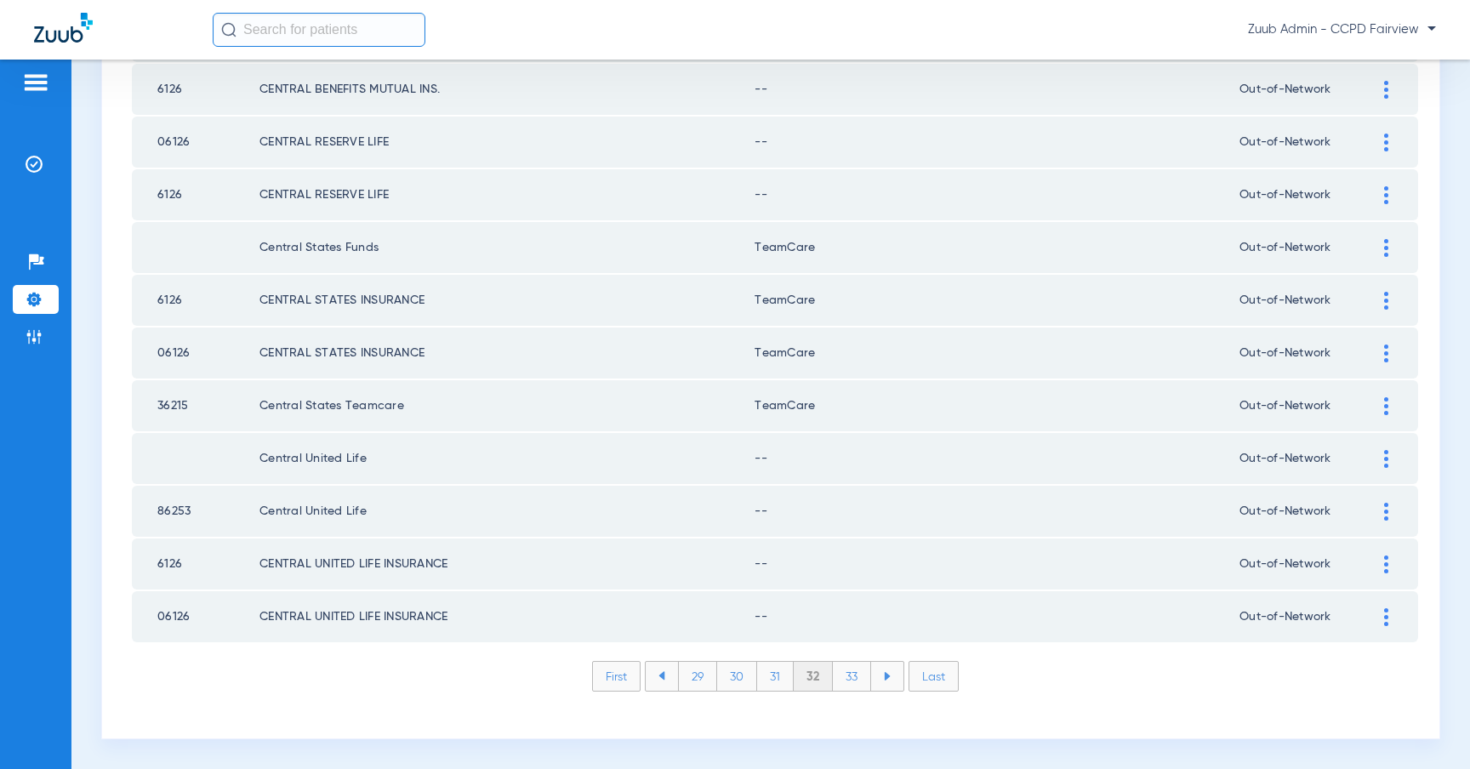
click at [894, 688] on li at bounding box center [887, 676] width 32 height 29
click at [936, 678] on li "Last" at bounding box center [933, 676] width 50 height 31
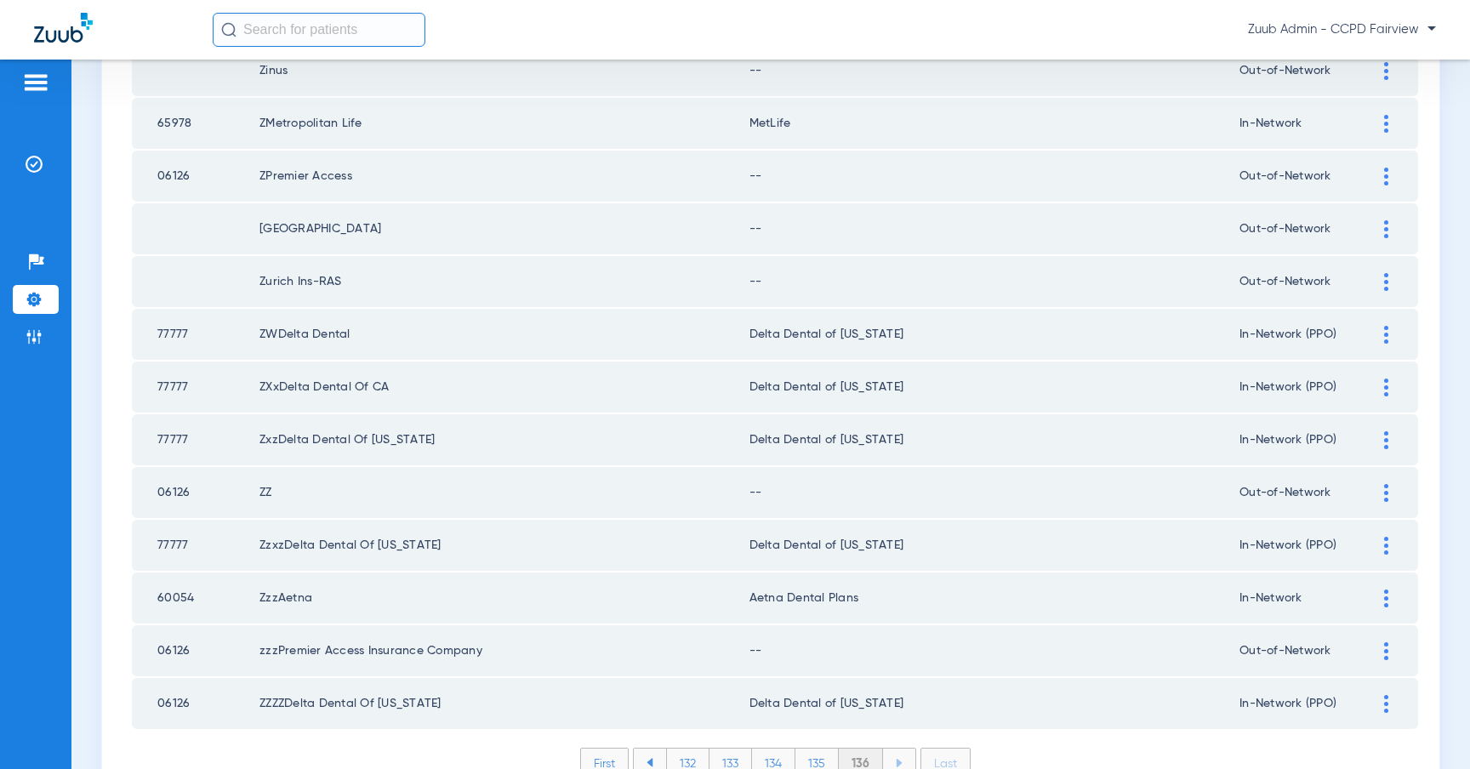
scroll to position [1672, 0]
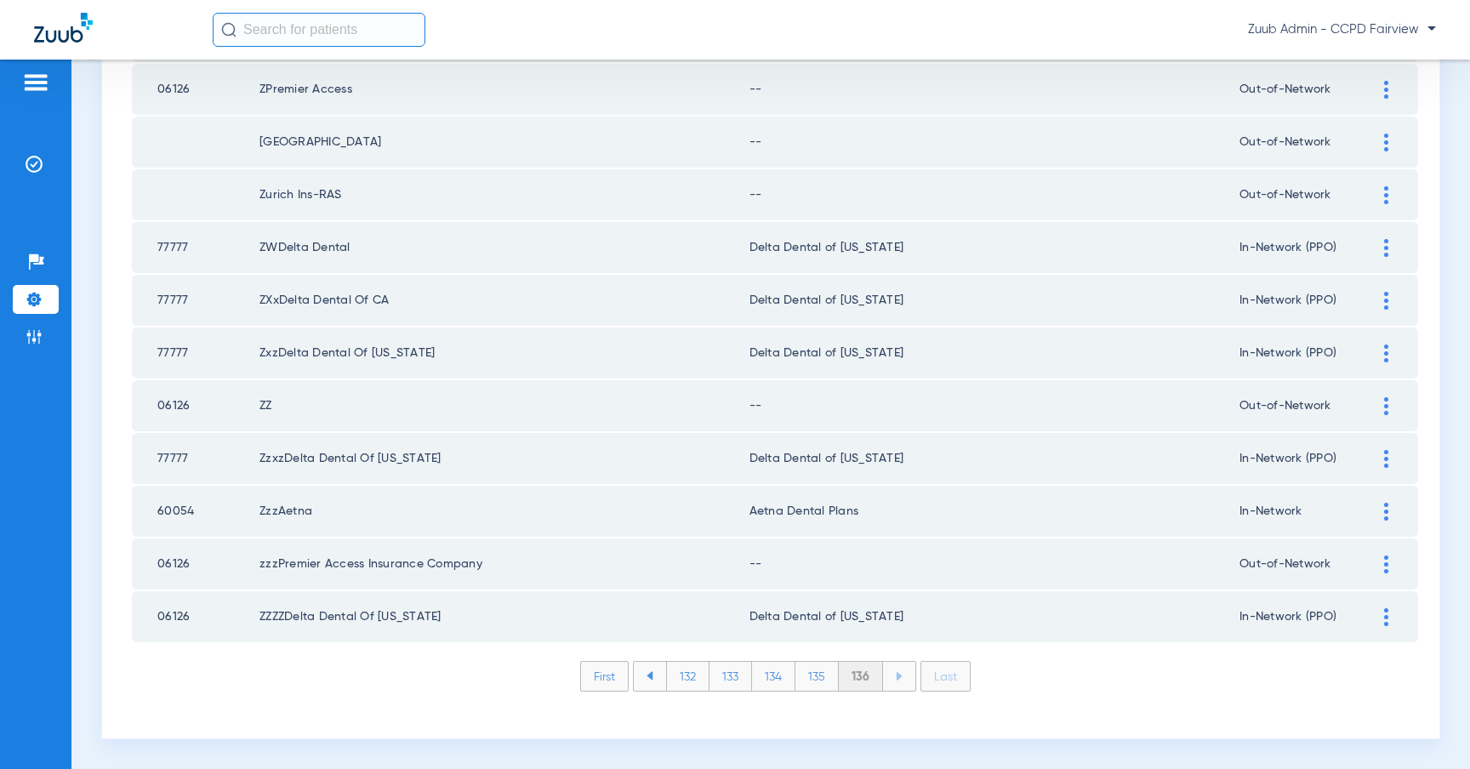
click at [821, 674] on li "135" at bounding box center [816, 676] width 43 height 29
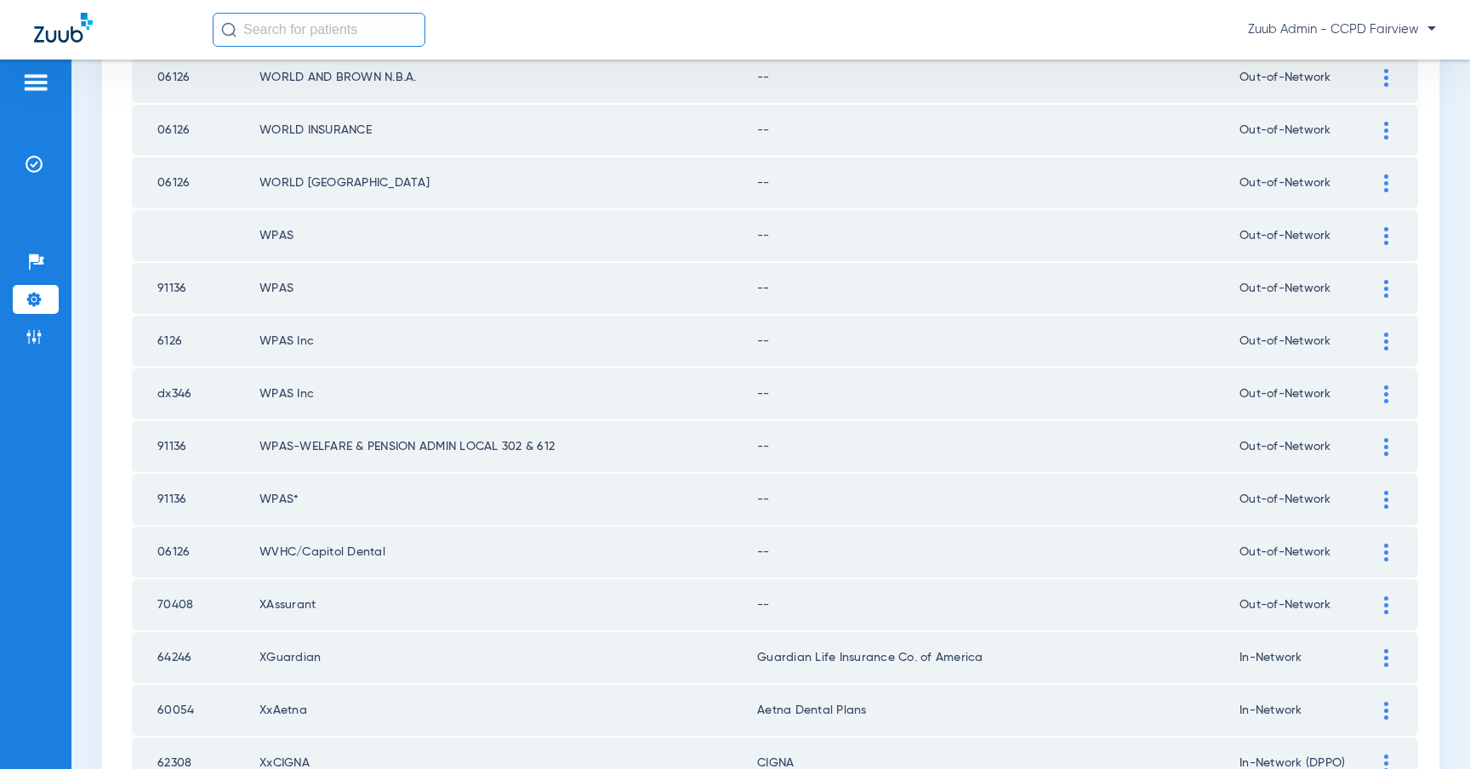
scroll to position [2305, 0]
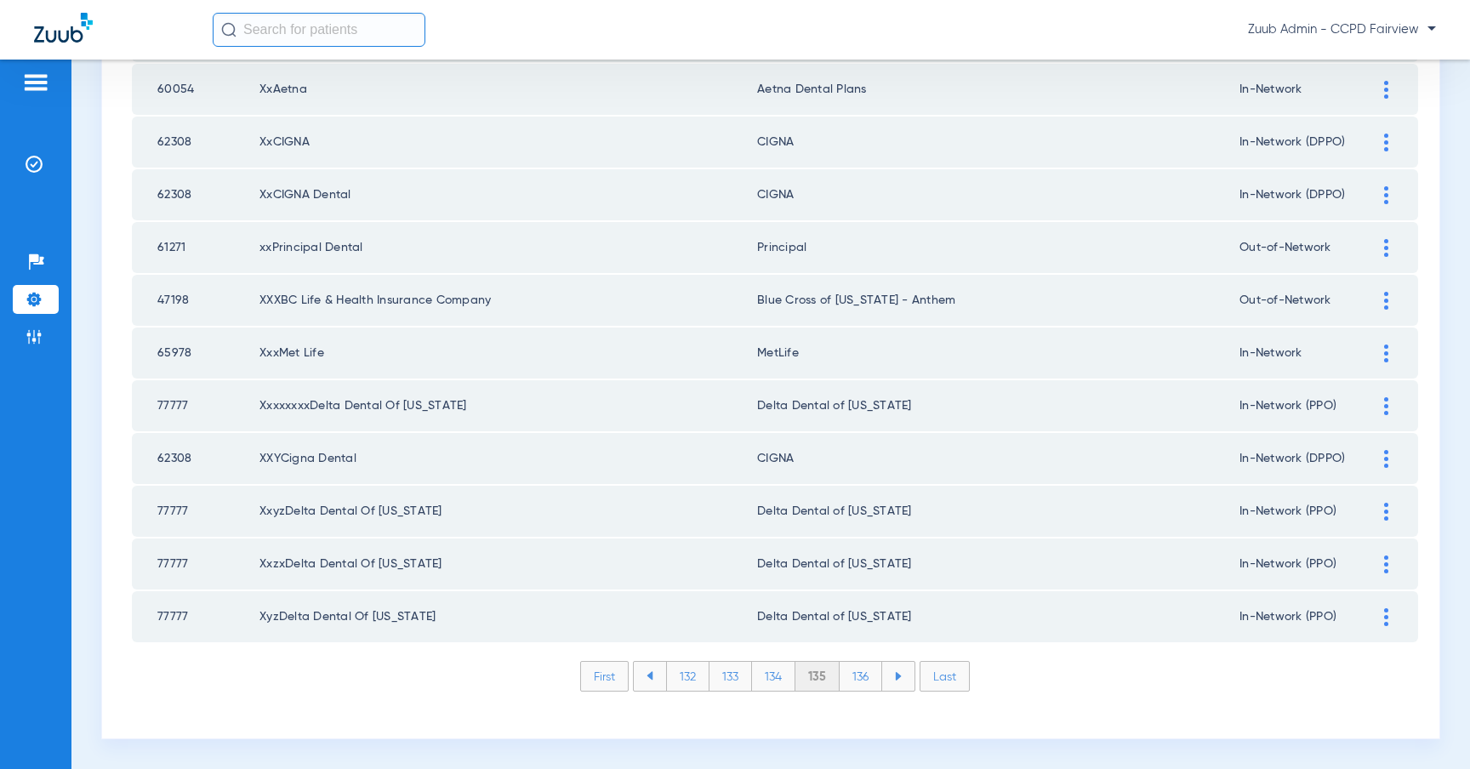
click at [783, 676] on li "134" at bounding box center [773, 676] width 43 height 29
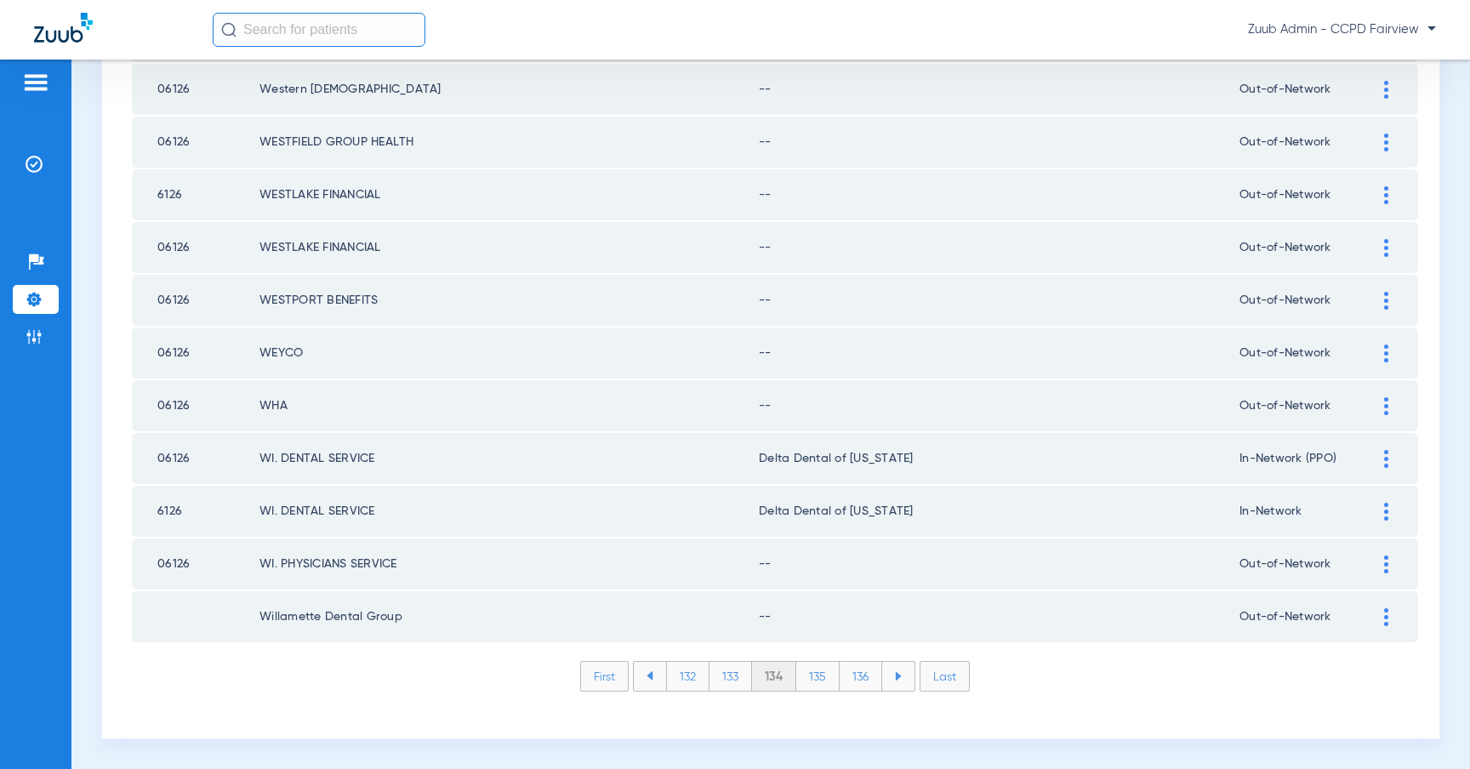
click at [742, 690] on li "133" at bounding box center [730, 676] width 43 height 29
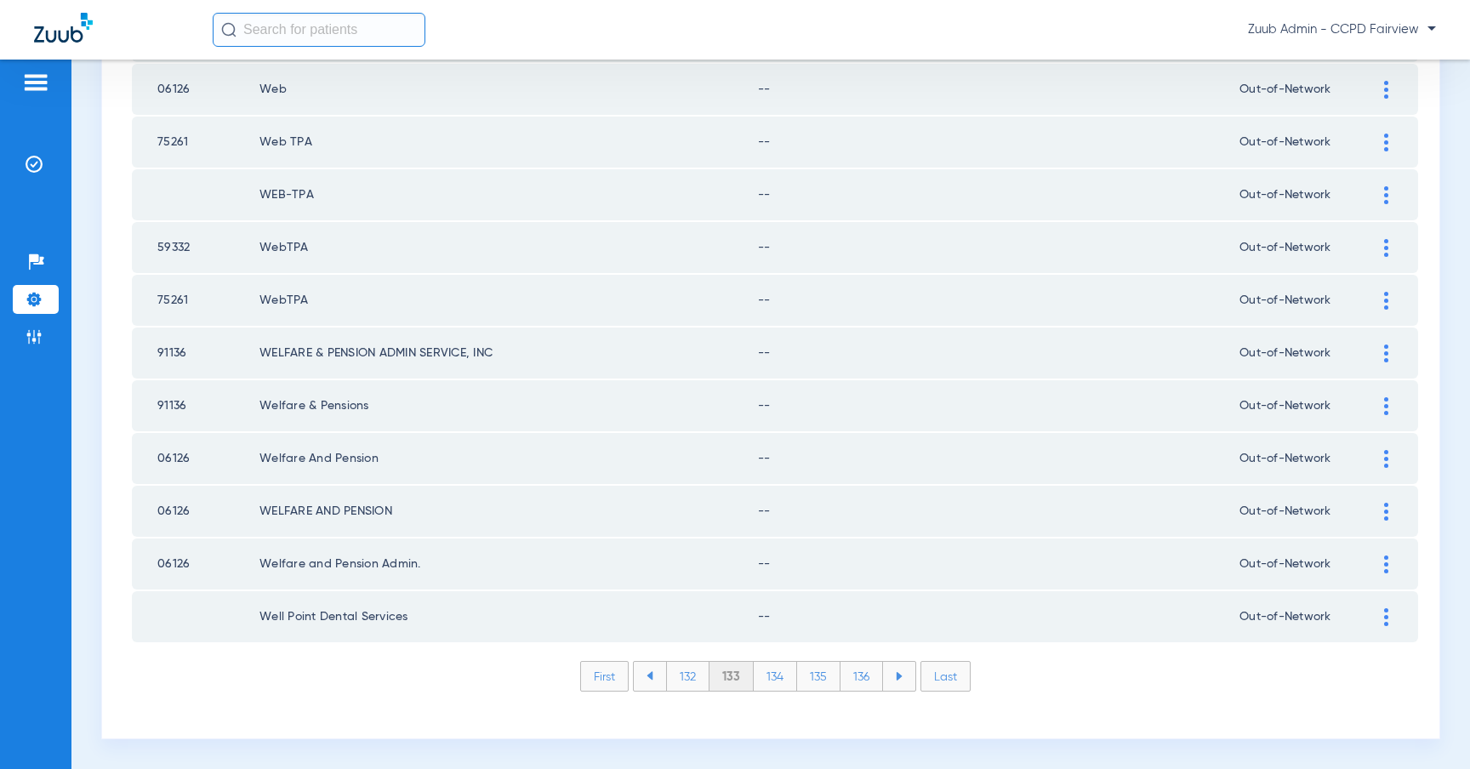
click at [691, 682] on li "132" at bounding box center [687, 676] width 43 height 29
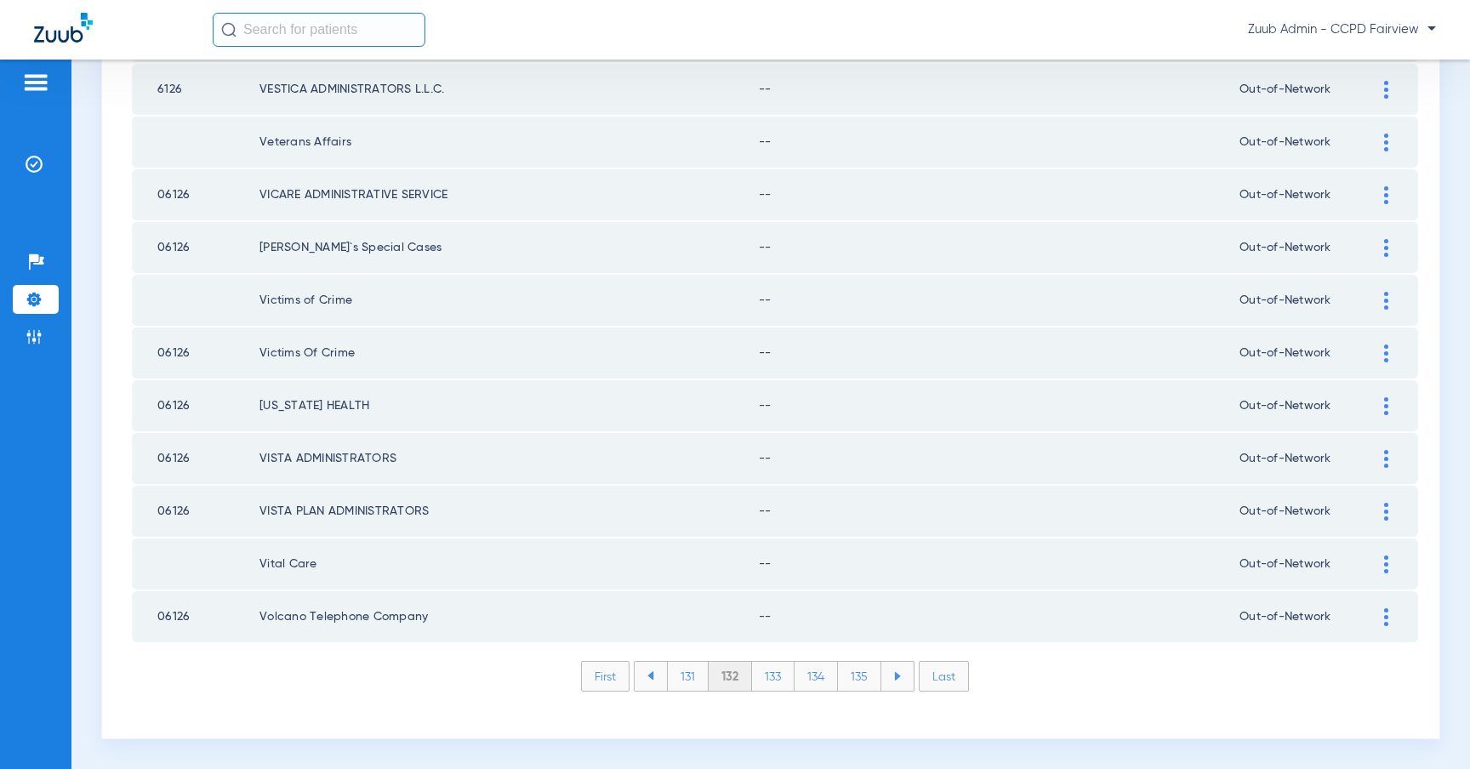
click at [675, 685] on li "131" at bounding box center [688, 676] width 42 height 29
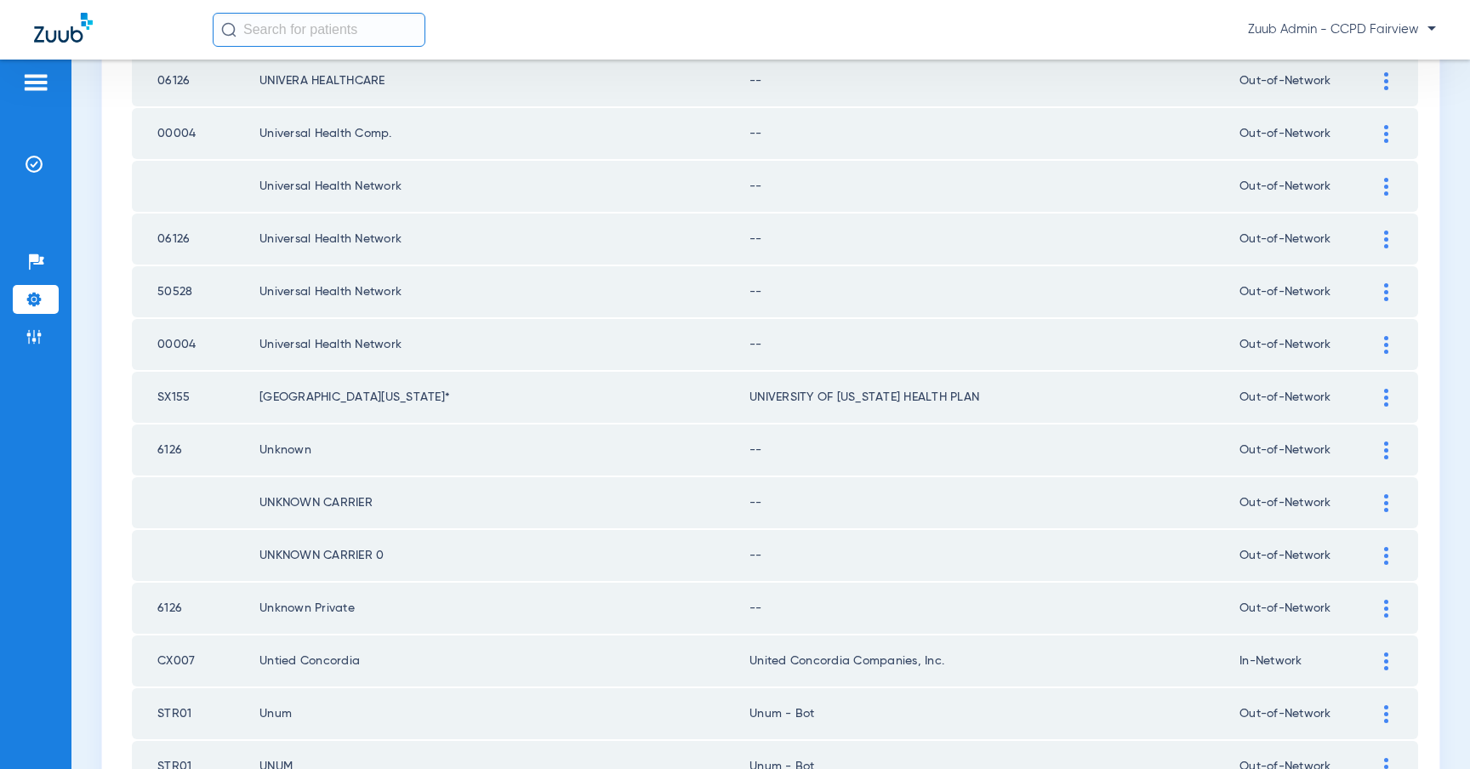
scroll to position [1738, 0]
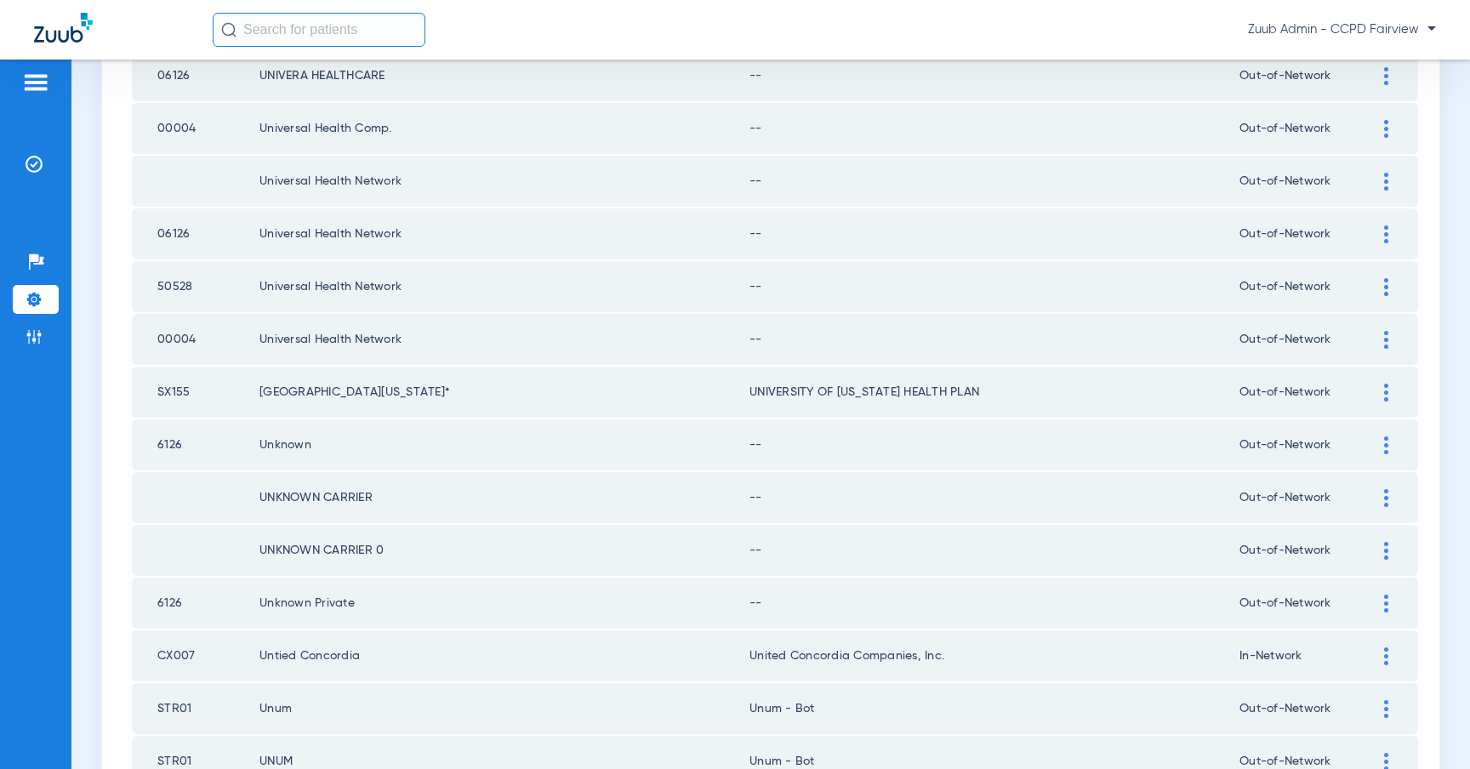
click at [297, 38] on input "text" at bounding box center [319, 30] width 213 height 34
paste input "223311919"
type input "223311919"
click at [436, 83] on td "[DATE]" at bounding box center [429, 91] width 46 height 24
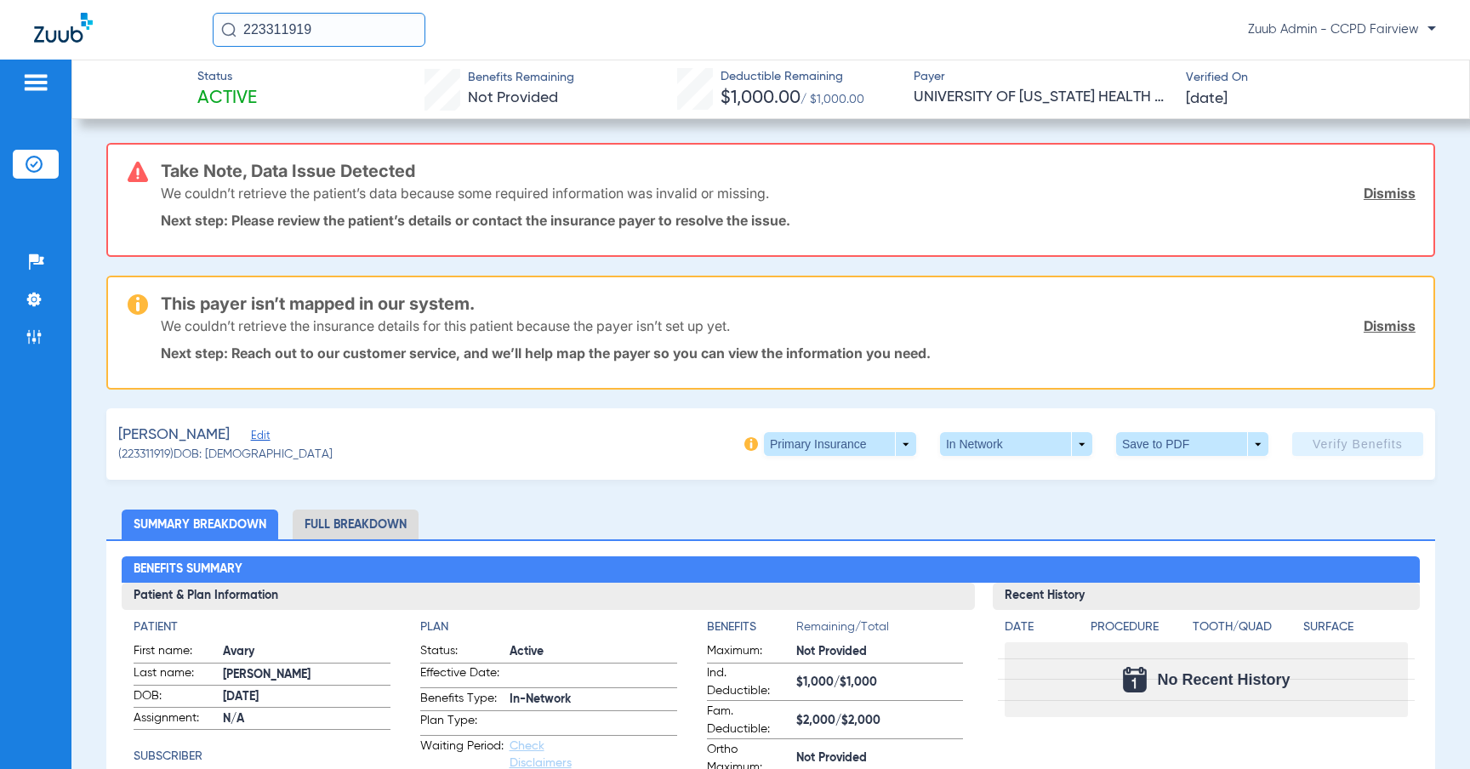
click at [251, 441] on span "Edit" at bounding box center [258, 437] width 15 height 16
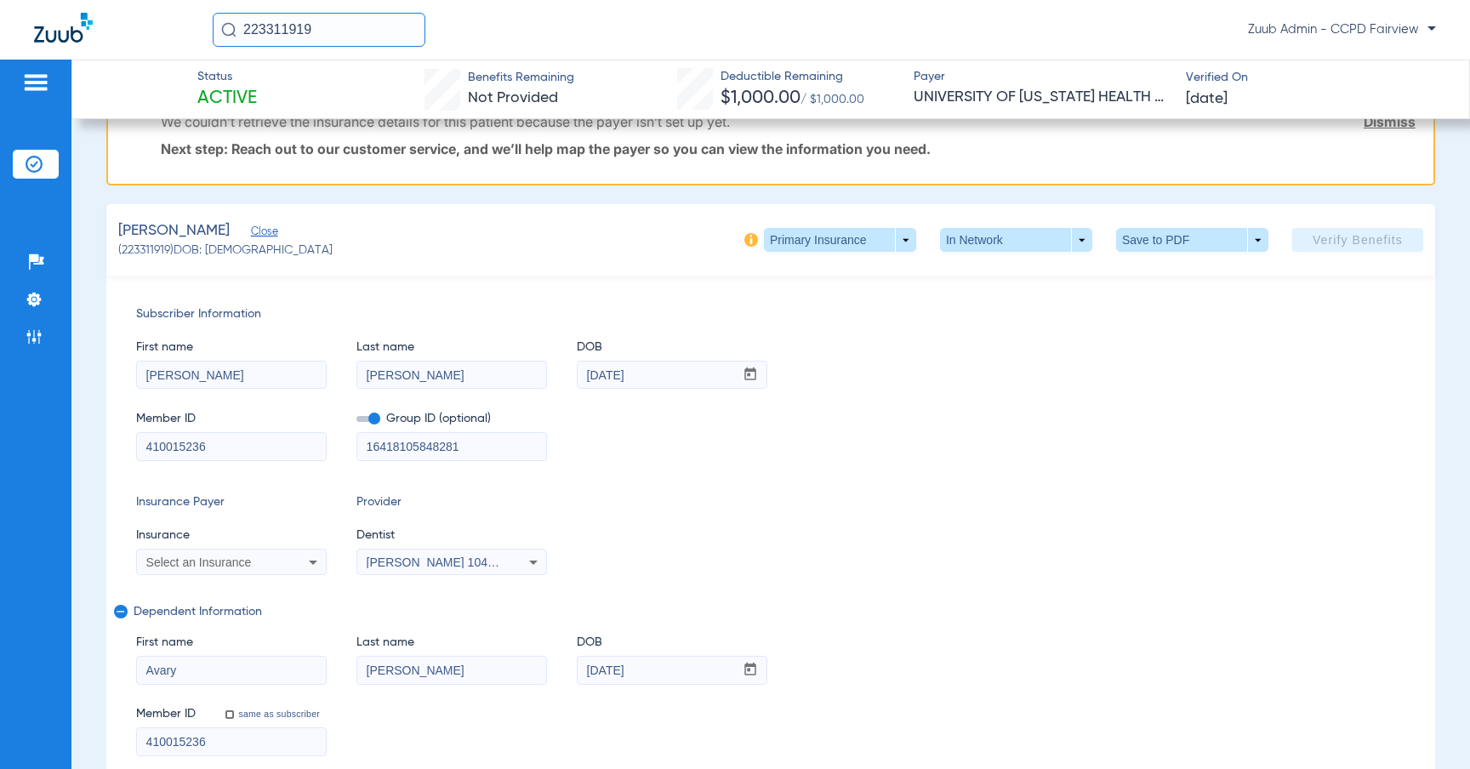
scroll to position [310, 0]
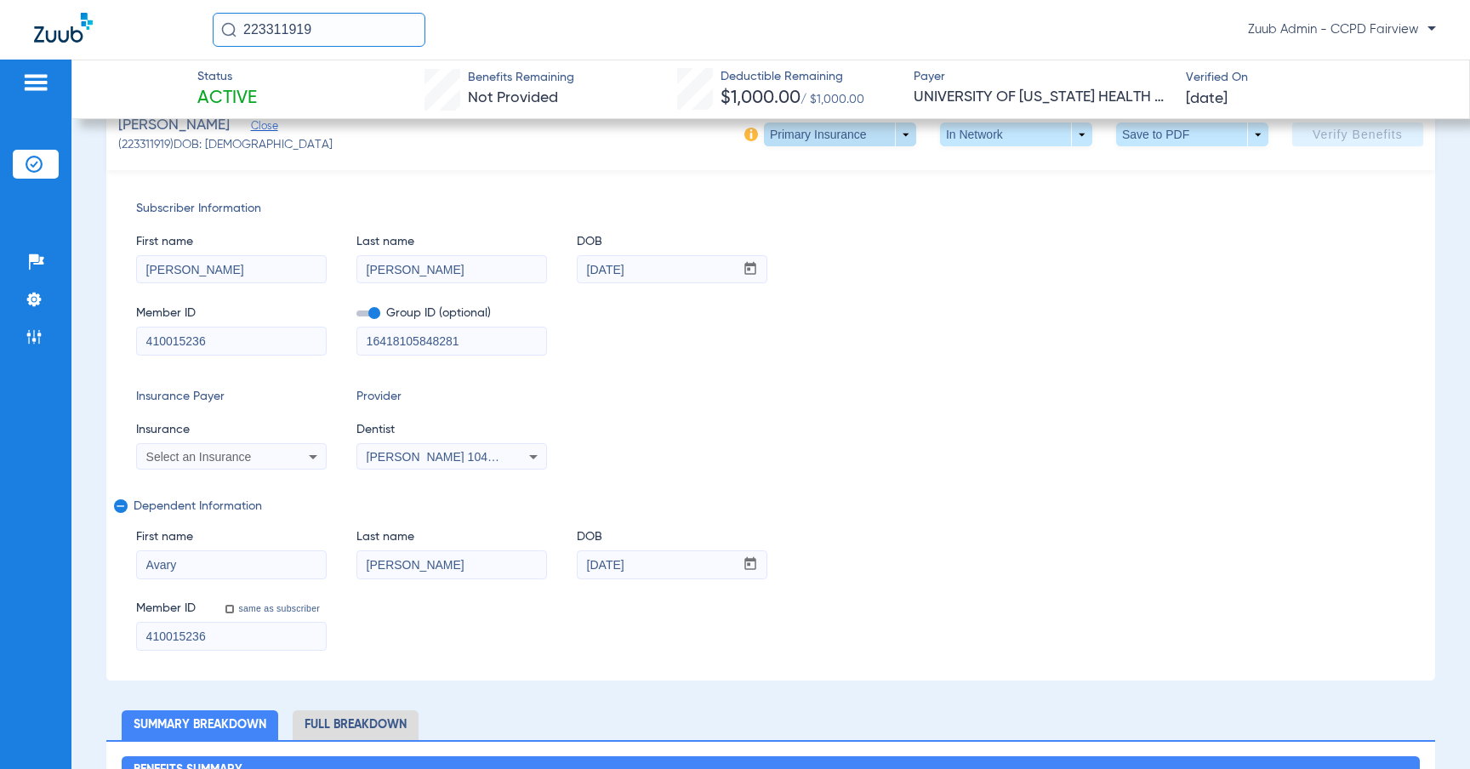
click at [834, 132] on span at bounding box center [839, 134] width 41 height 41
click at [837, 199] on span "Secondary Insurance" at bounding box center [834, 202] width 112 height 12
click at [854, 142] on span at bounding box center [839, 134] width 41 height 41
click at [834, 177] on button "Primary Insurance" at bounding box center [834, 168] width 139 height 34
type input "16418105848281"
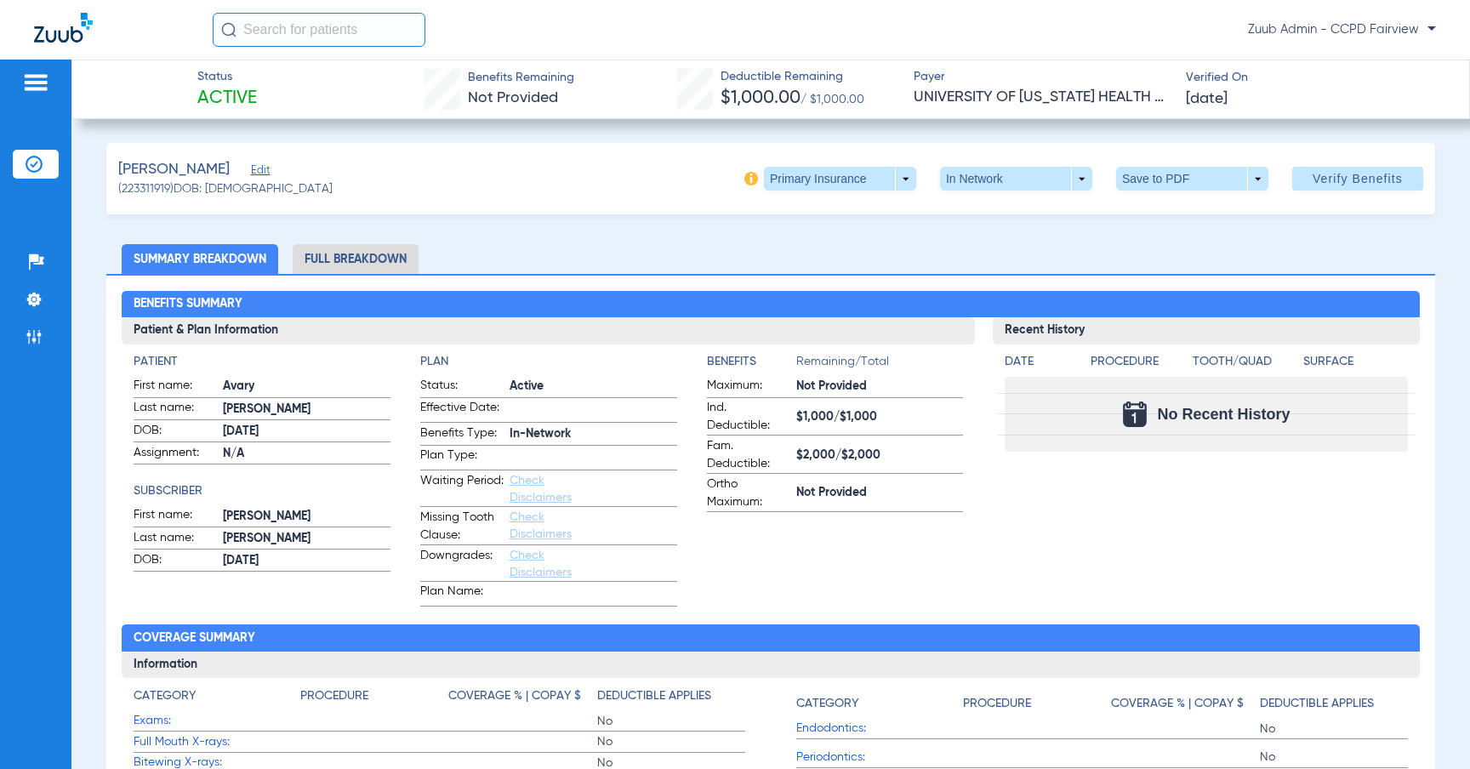
click at [22, 173] on li "Insurance Verification" at bounding box center [36, 164] width 46 height 29
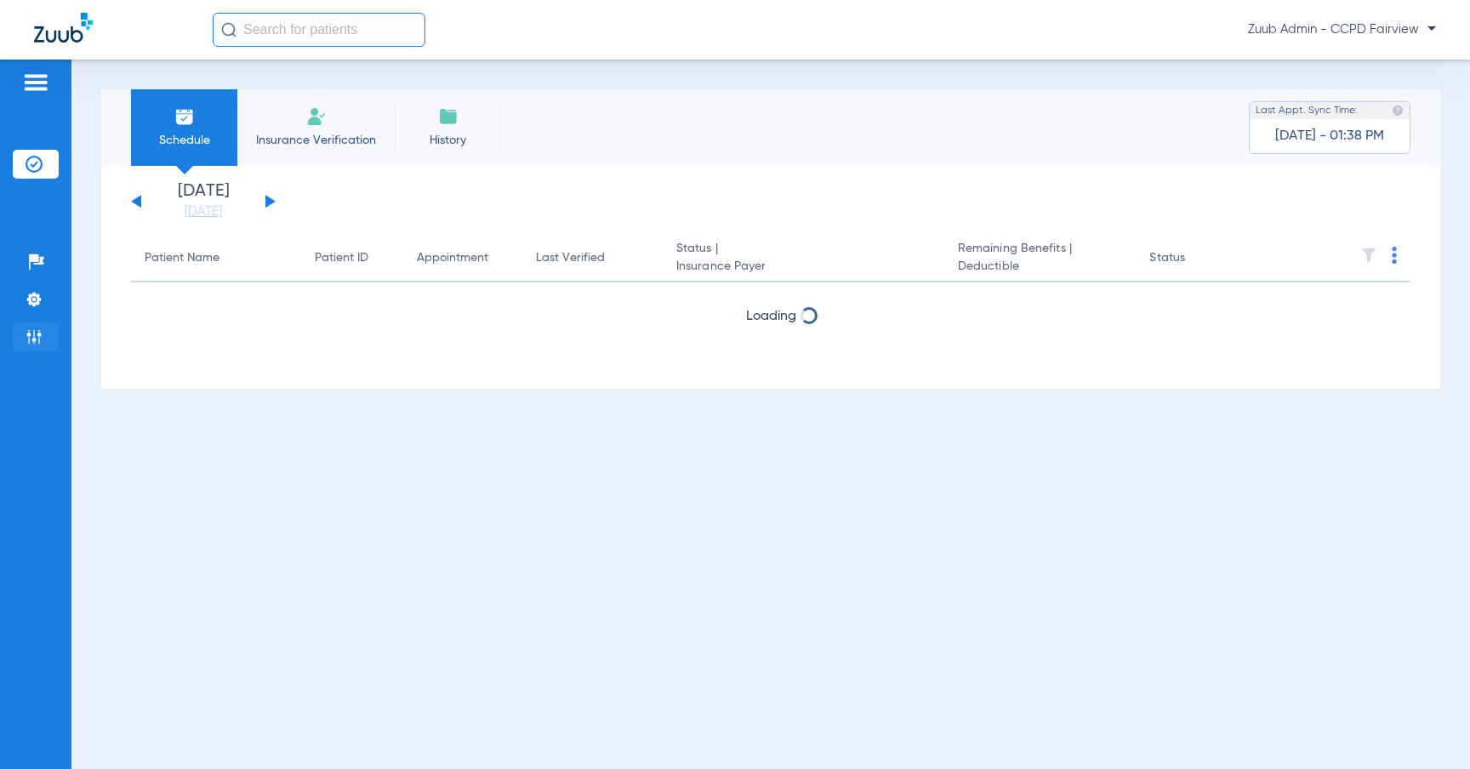
click at [43, 331] on li "Admin" at bounding box center [36, 336] width 46 height 29
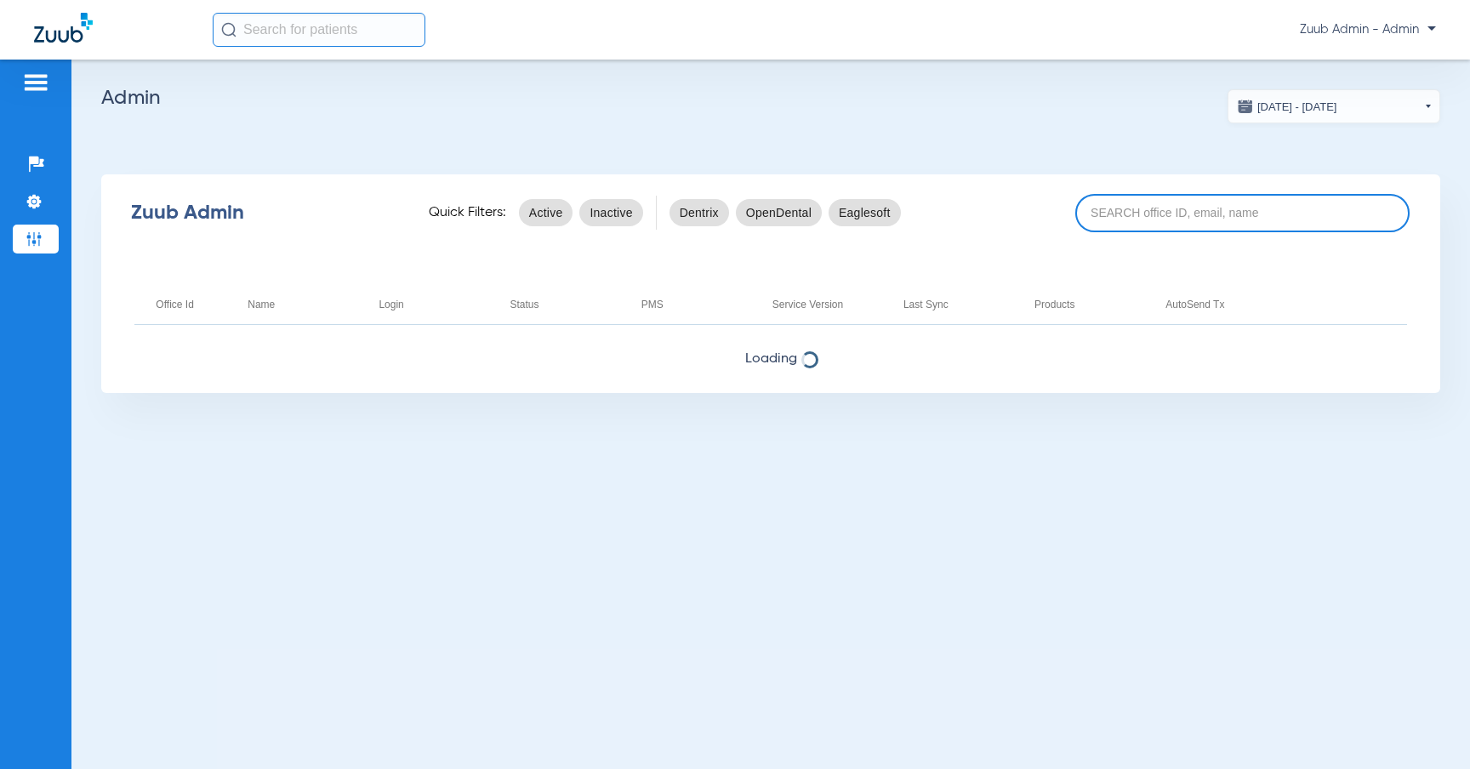
click at [1241, 227] on input at bounding box center [1242, 213] width 335 height 38
paste input "17006767"
type input "17006767"
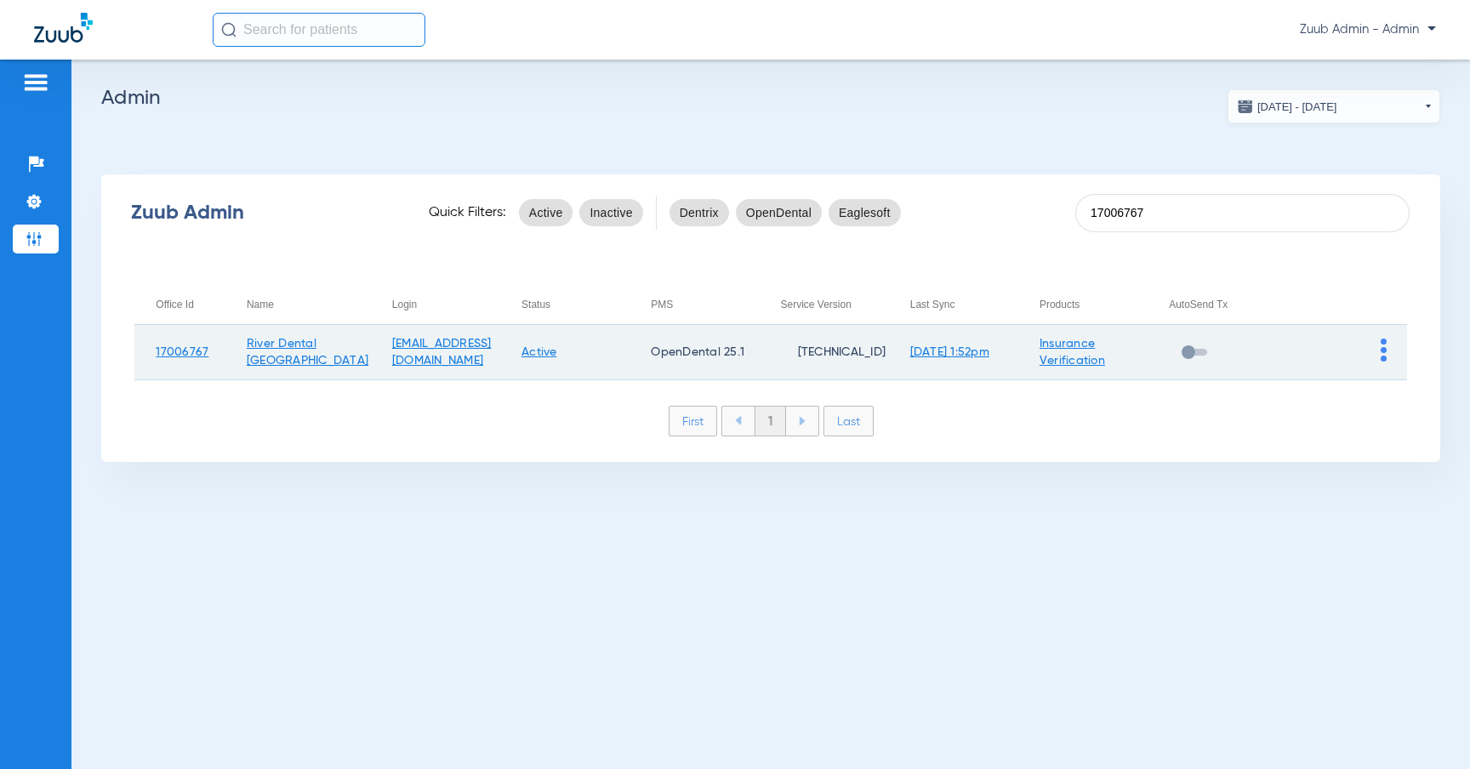
click at [1380, 352] on img at bounding box center [1383, 349] width 6 height 23
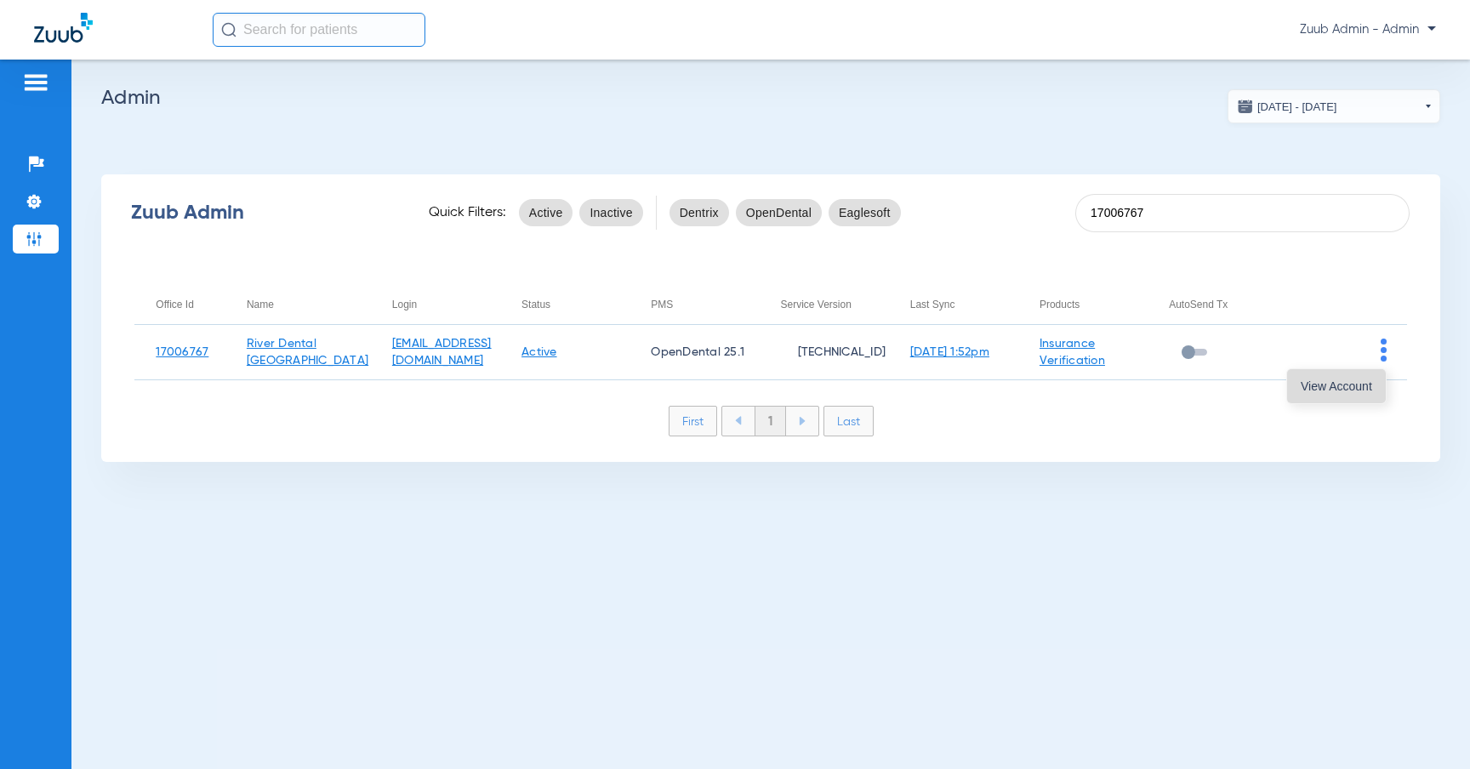
click at [1358, 384] on span "View Account" at bounding box center [1335, 386] width 71 height 12
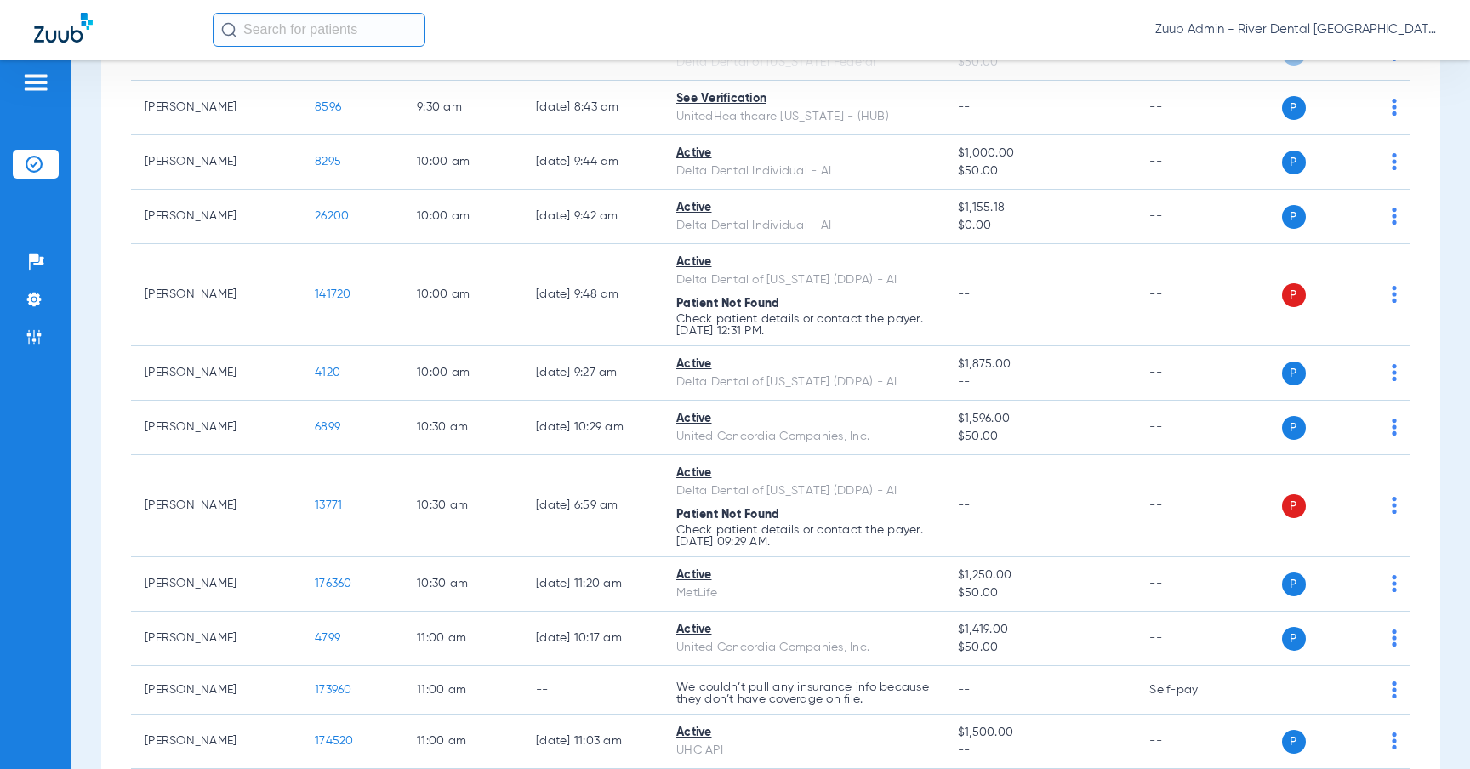
scroll to position [67, 0]
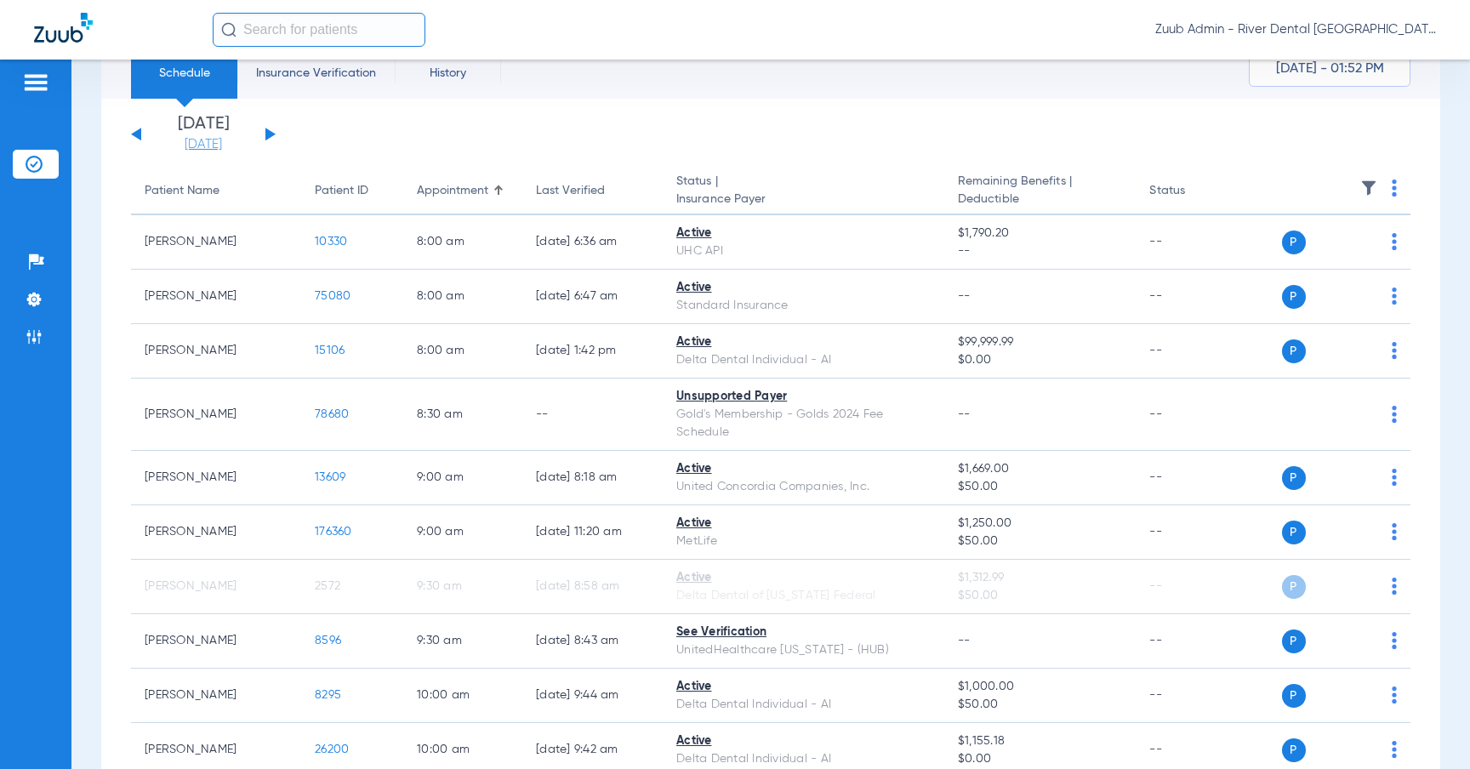
click at [204, 143] on link "[DATE]" at bounding box center [203, 144] width 102 height 17
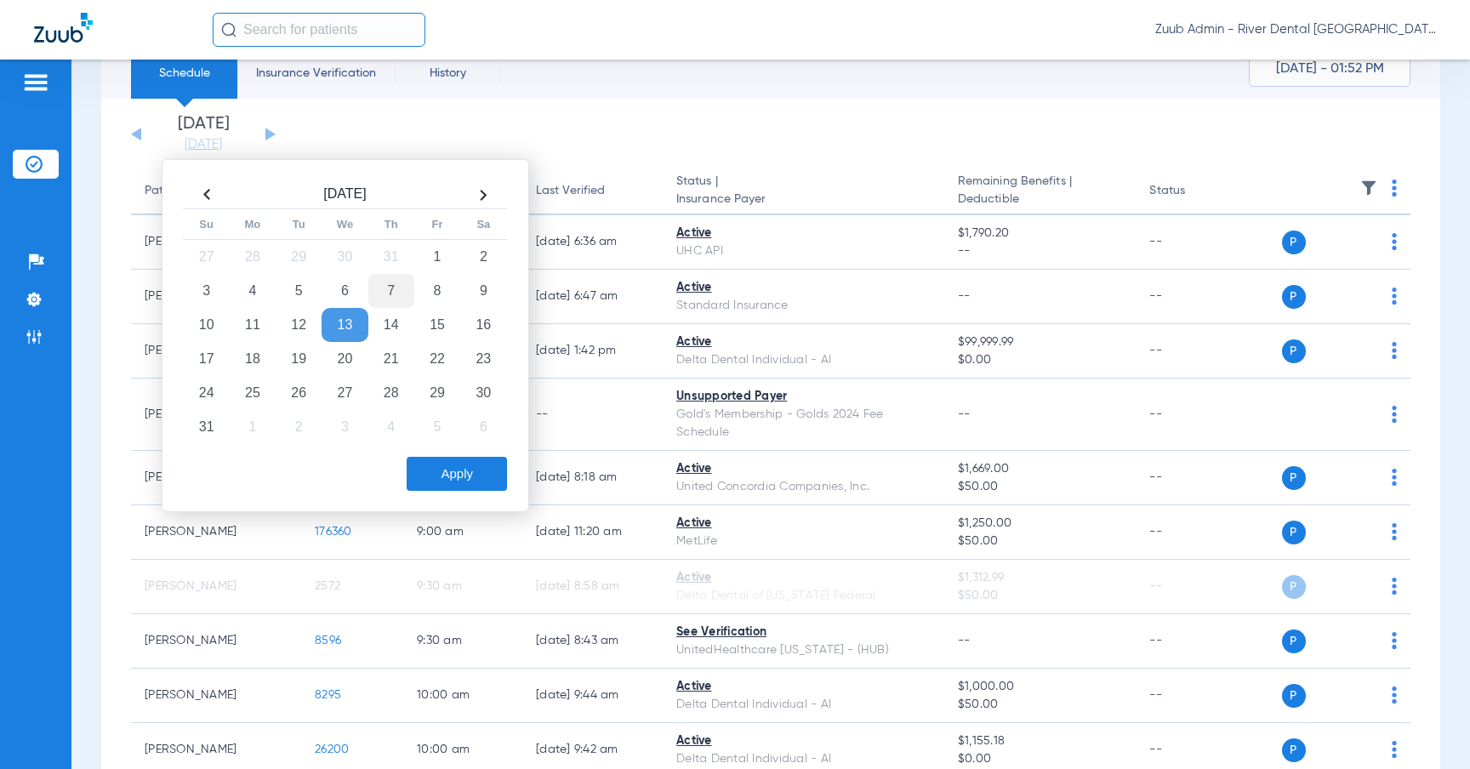
click at [384, 287] on td "7" at bounding box center [391, 291] width 46 height 34
drag, startPoint x: 422, startPoint y: 462, endPoint x: 516, endPoint y: 419, distance: 103.5
click at [422, 461] on button "Apply" at bounding box center [457, 474] width 100 height 34
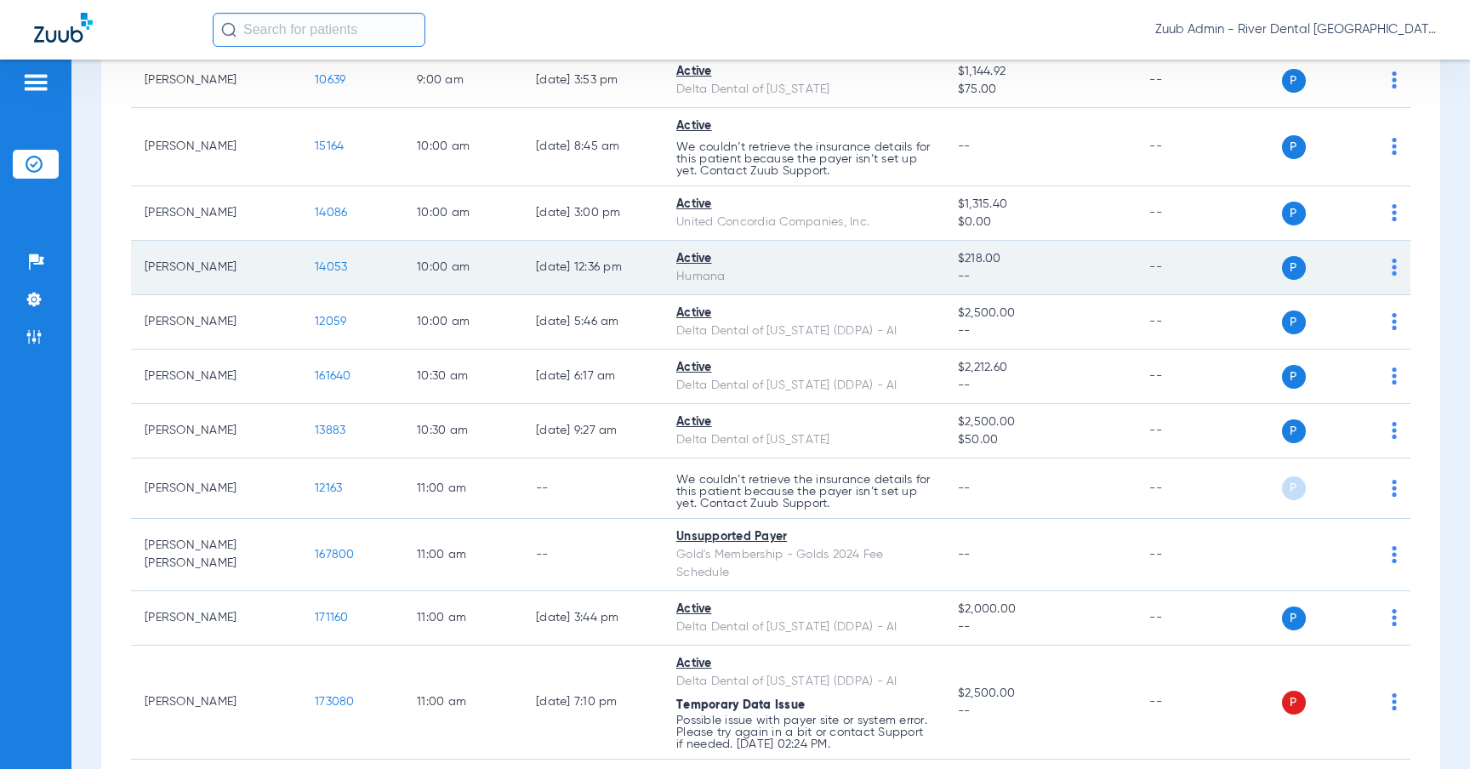
scroll to position [646, 0]
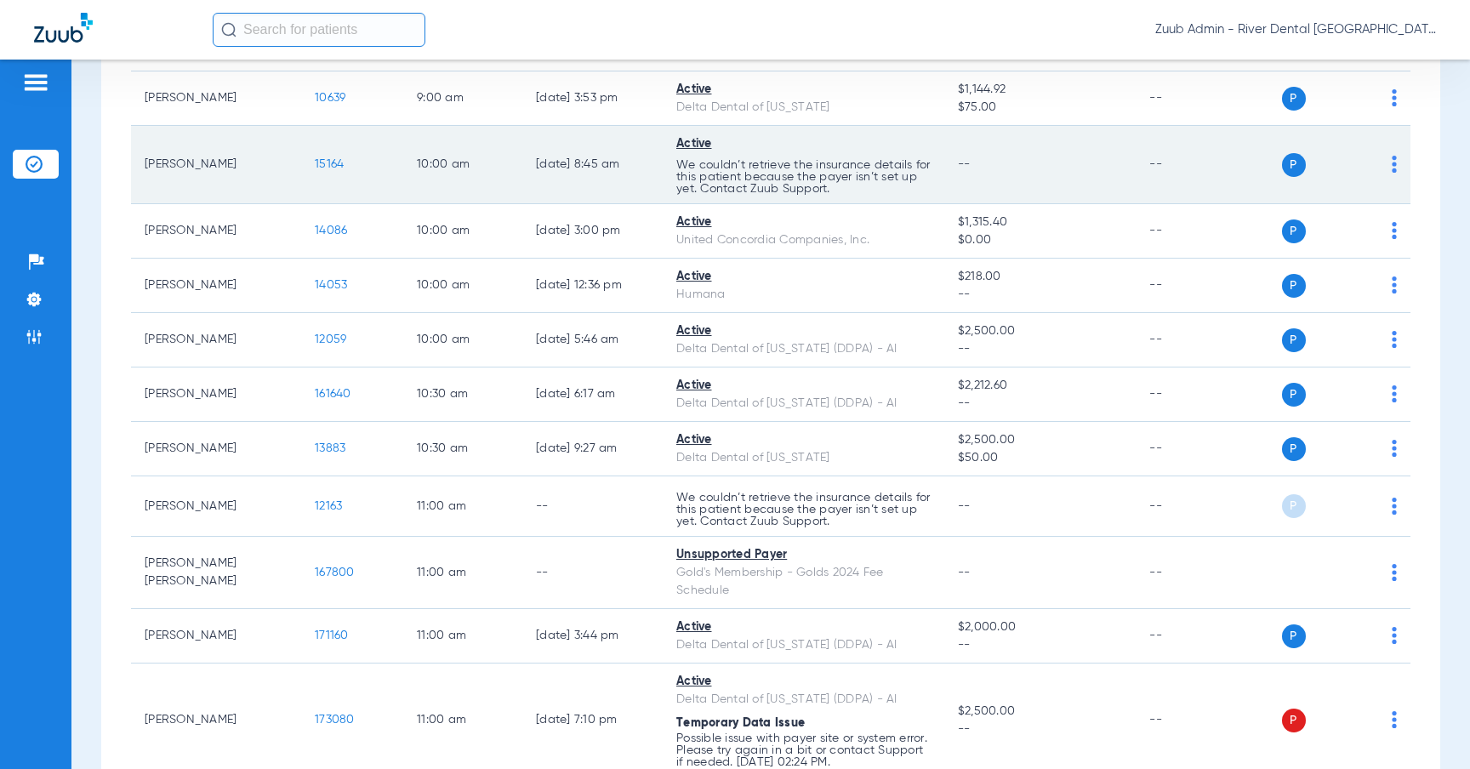
click at [337, 159] on span "15164" at bounding box center [329, 164] width 29 height 12
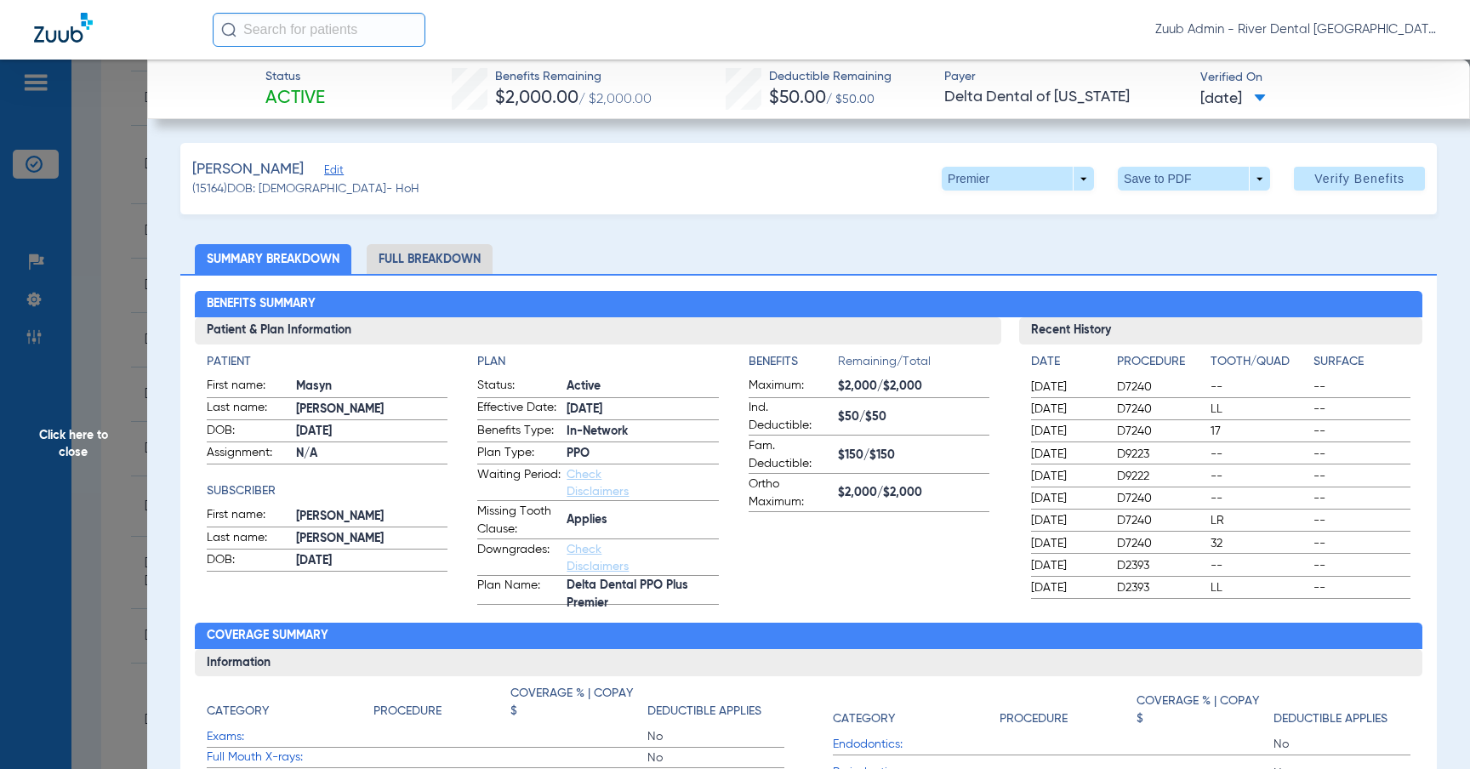
click at [296, 168] on div "Boyle, Masyn Edit" at bounding box center [305, 169] width 227 height 21
click at [300, 171] on div "Boyle, Masyn Edit" at bounding box center [305, 169] width 227 height 21
click at [324, 166] on span "Edit" at bounding box center [331, 172] width 15 height 16
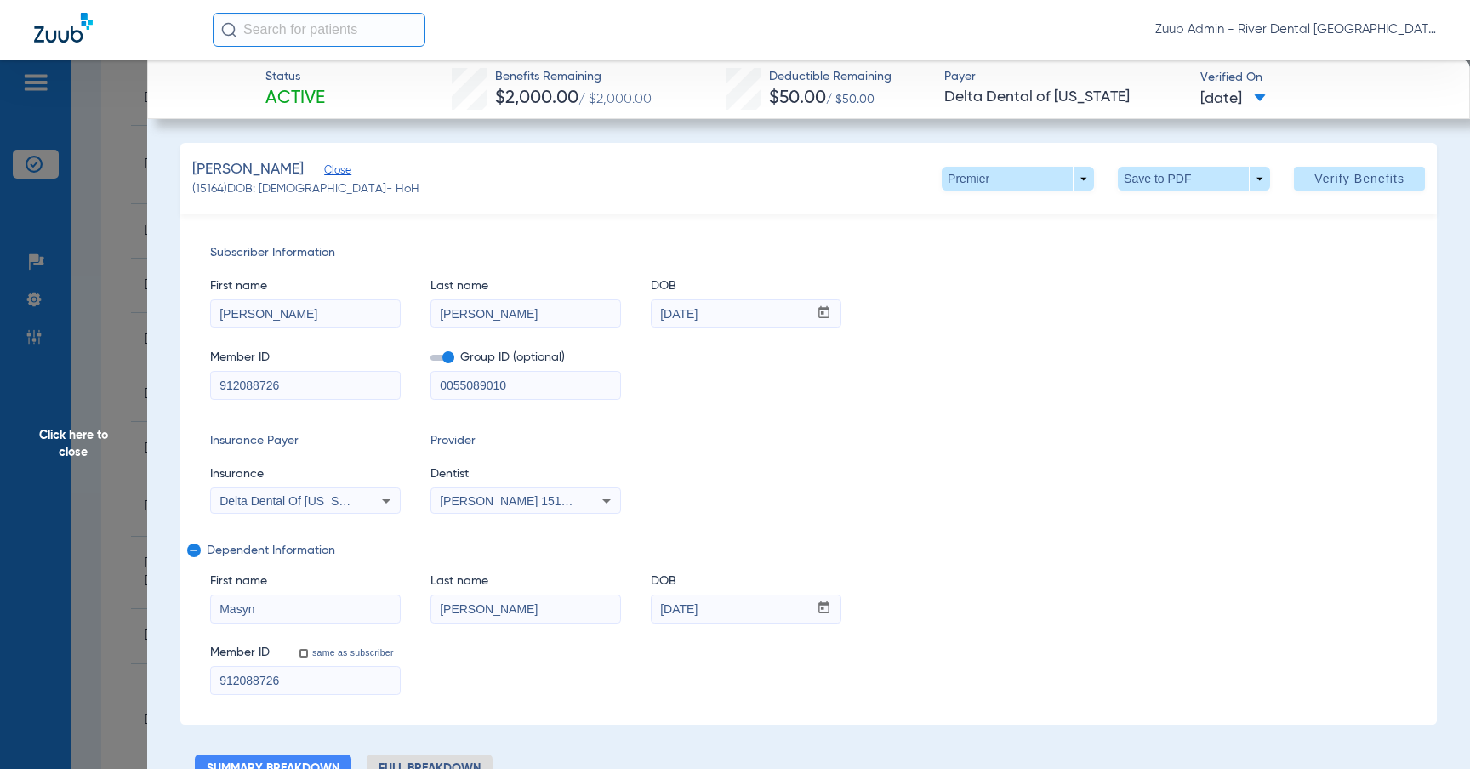
click at [104, 340] on span "Click here to close" at bounding box center [73, 444] width 147 height 769
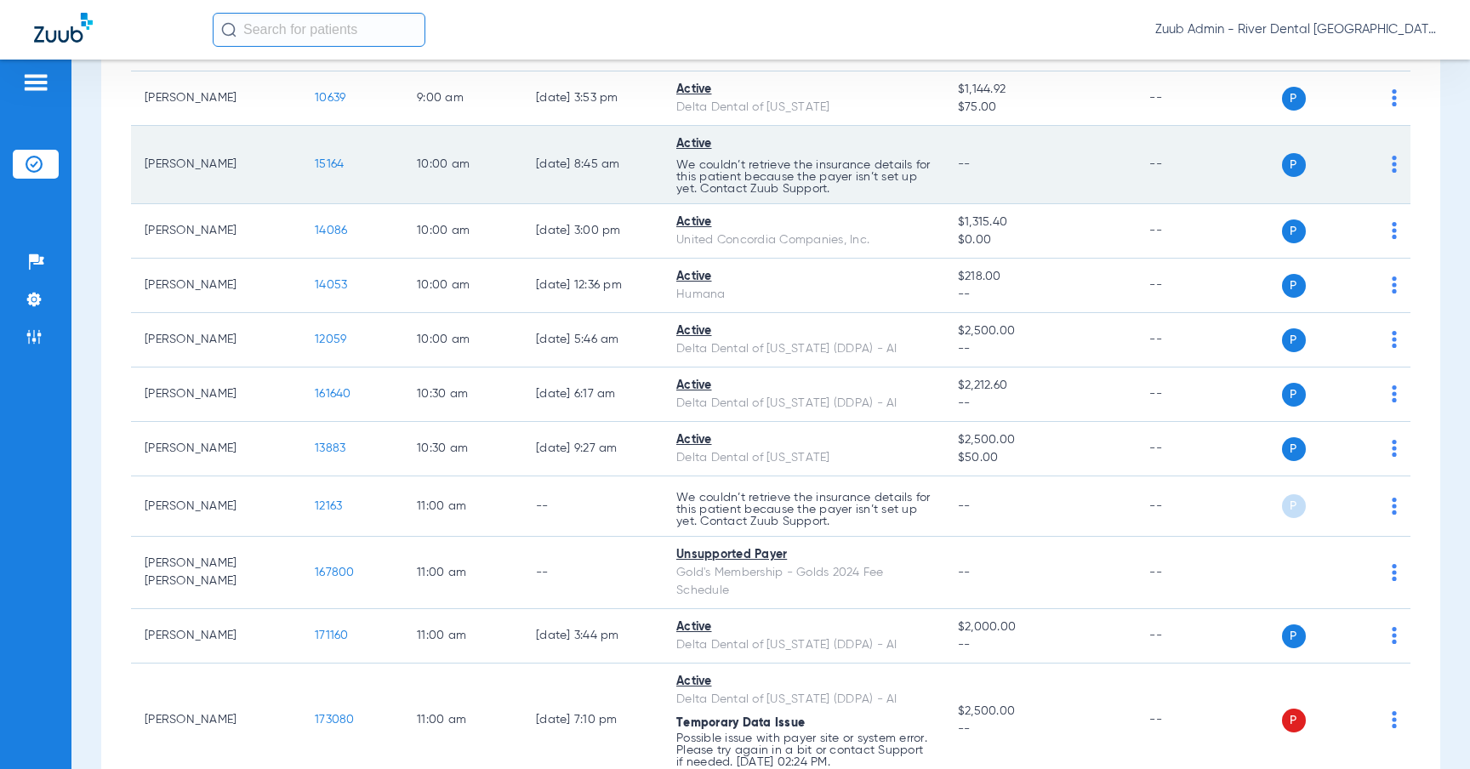
click at [338, 167] on span "15164" at bounding box center [329, 164] width 29 height 12
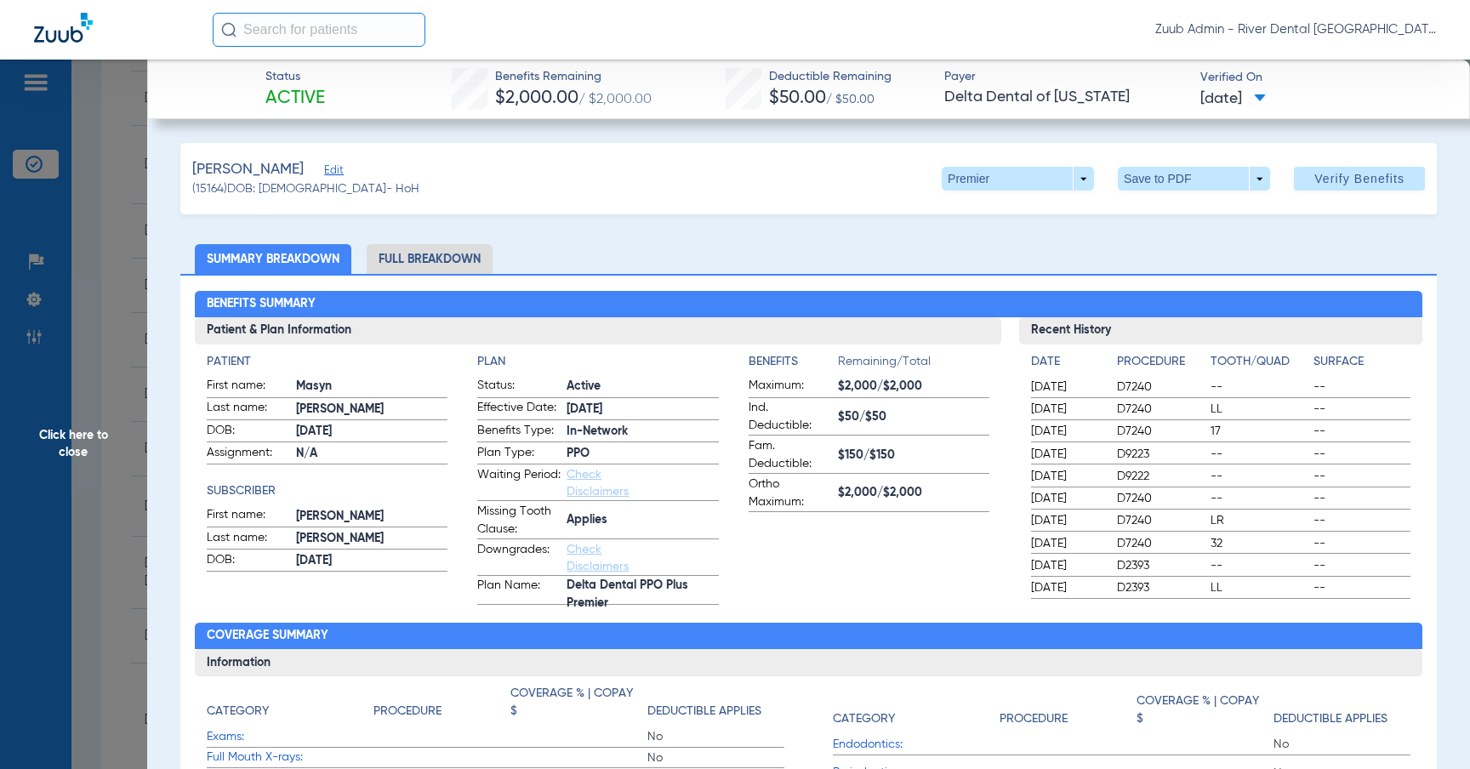
click at [143, 316] on span "Click here to close" at bounding box center [73, 444] width 147 height 769
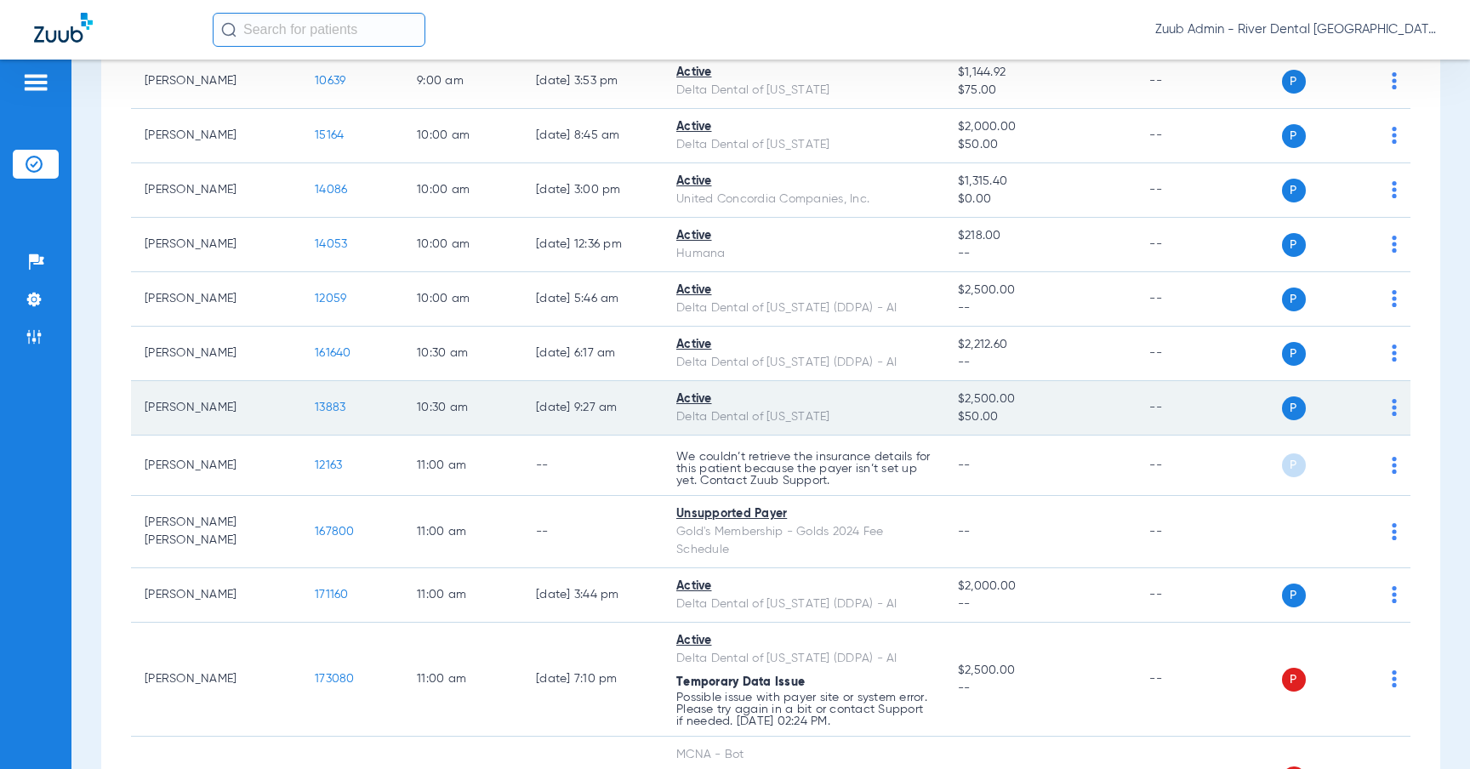
scroll to position [707, 0]
